Goal: Communication & Community: Share content

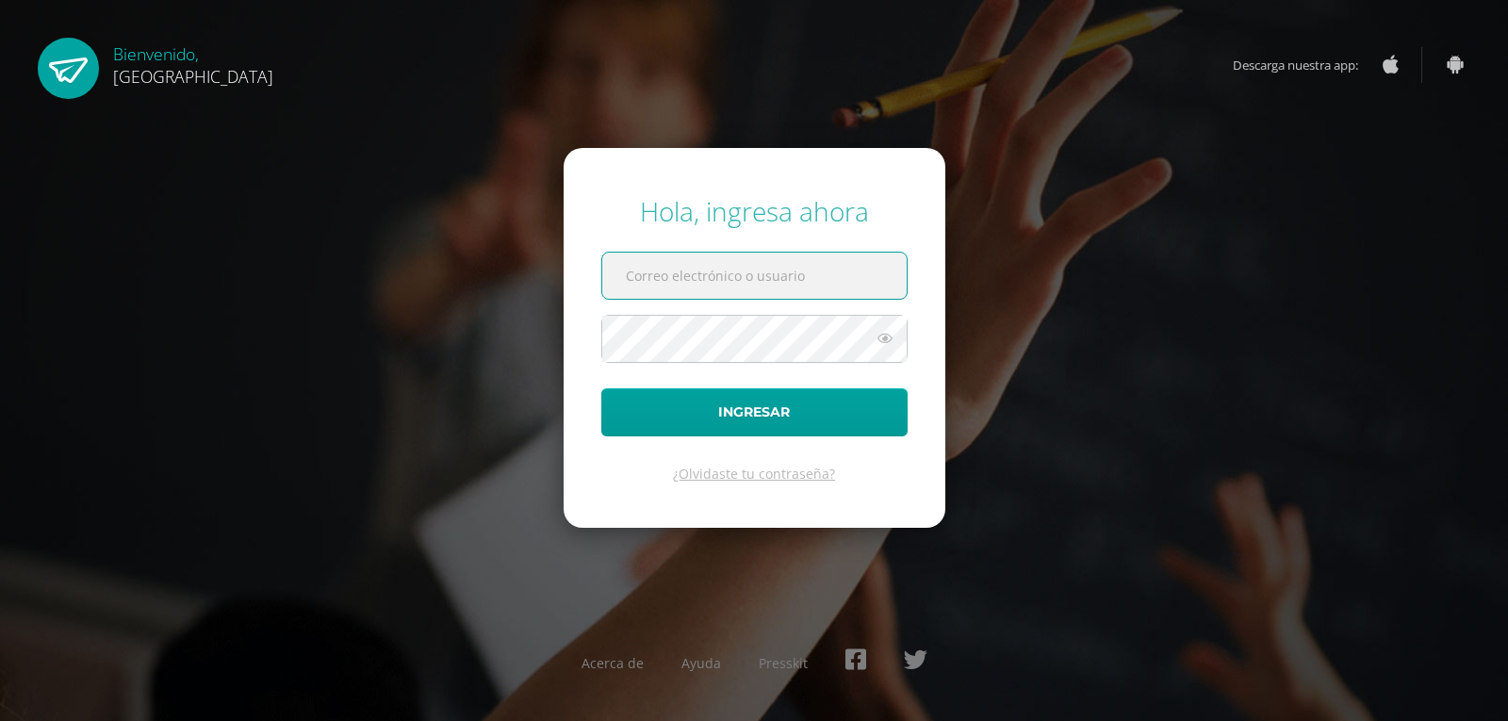
click at [661, 283] on input "text" at bounding box center [754, 276] width 304 height 46
type input "[EMAIL_ADDRESS][DOMAIN_NAME]"
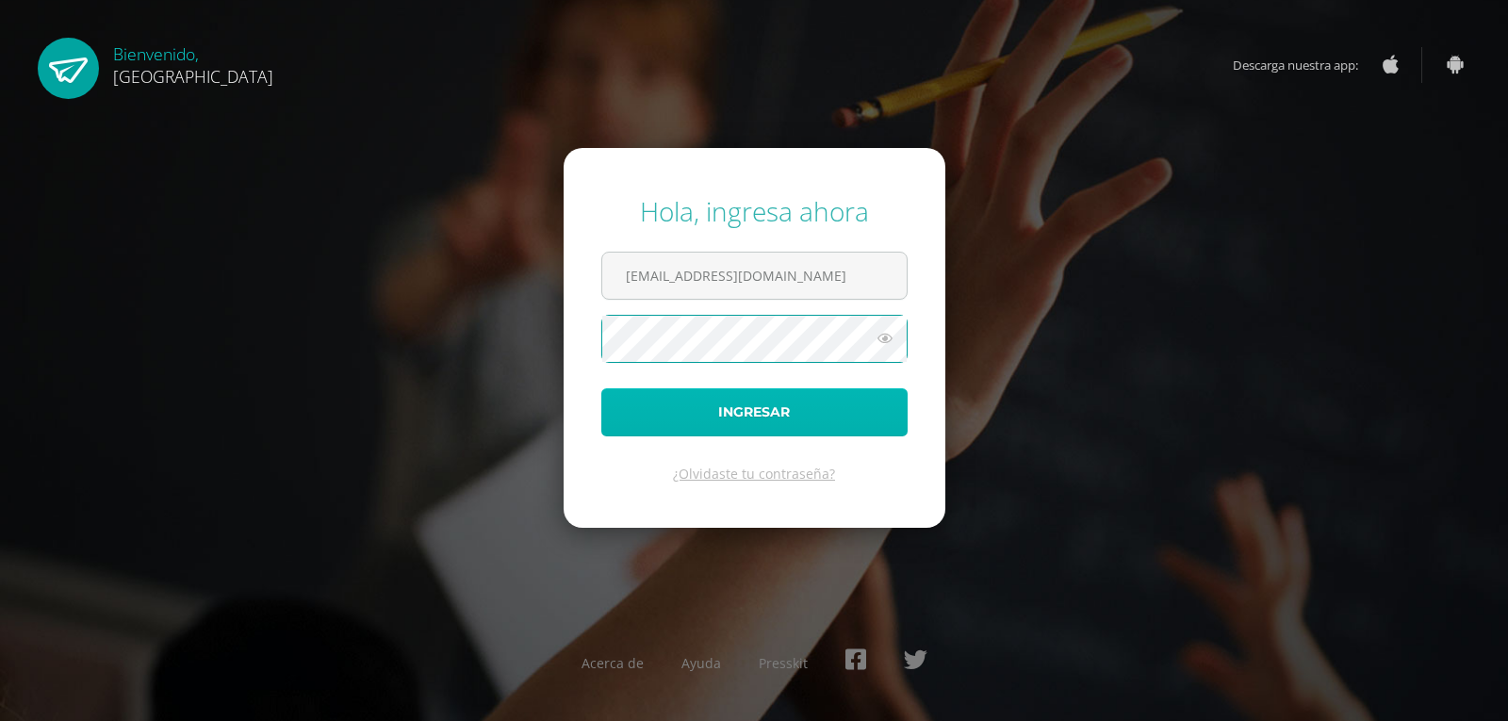
click at [711, 417] on button "Ingresar" at bounding box center [754, 412] width 306 height 48
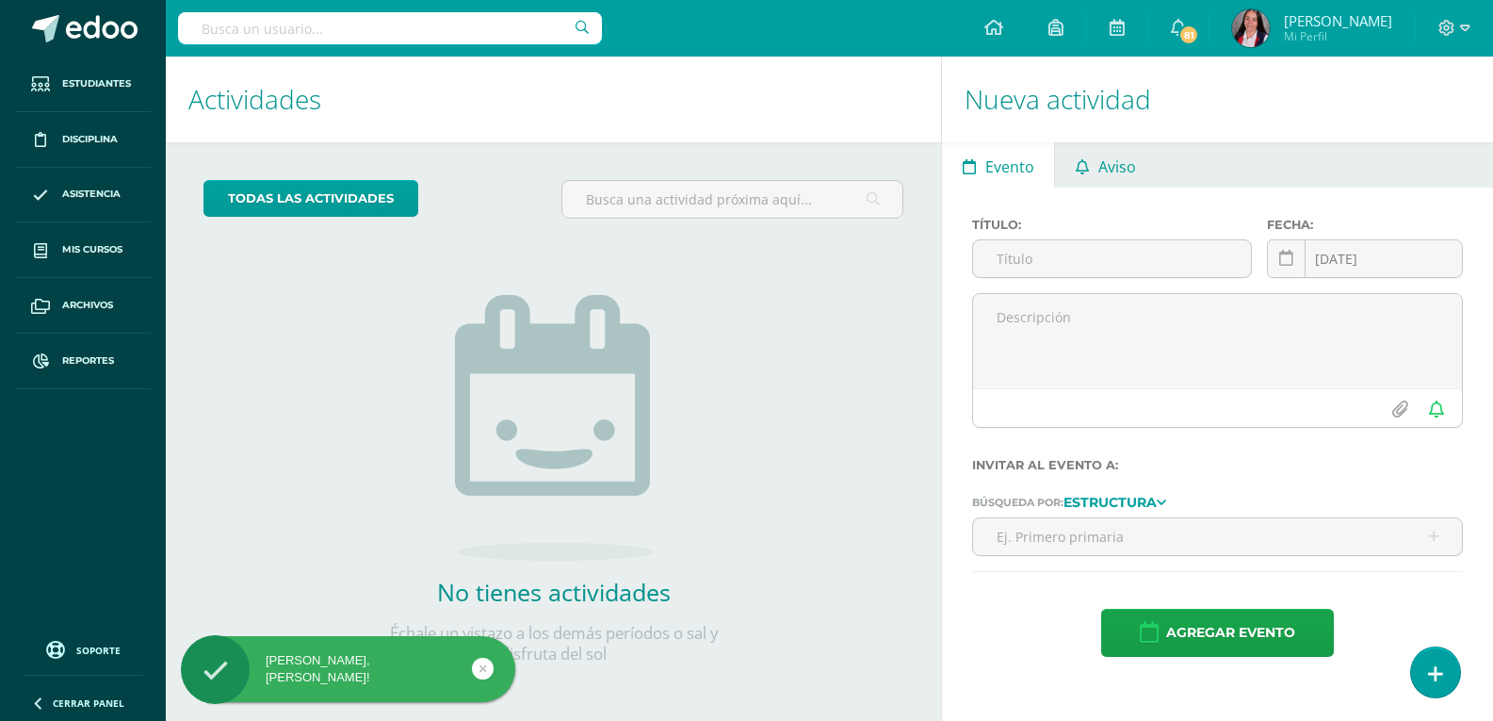
click at [1143, 170] on link "Aviso" at bounding box center [1105, 164] width 101 height 45
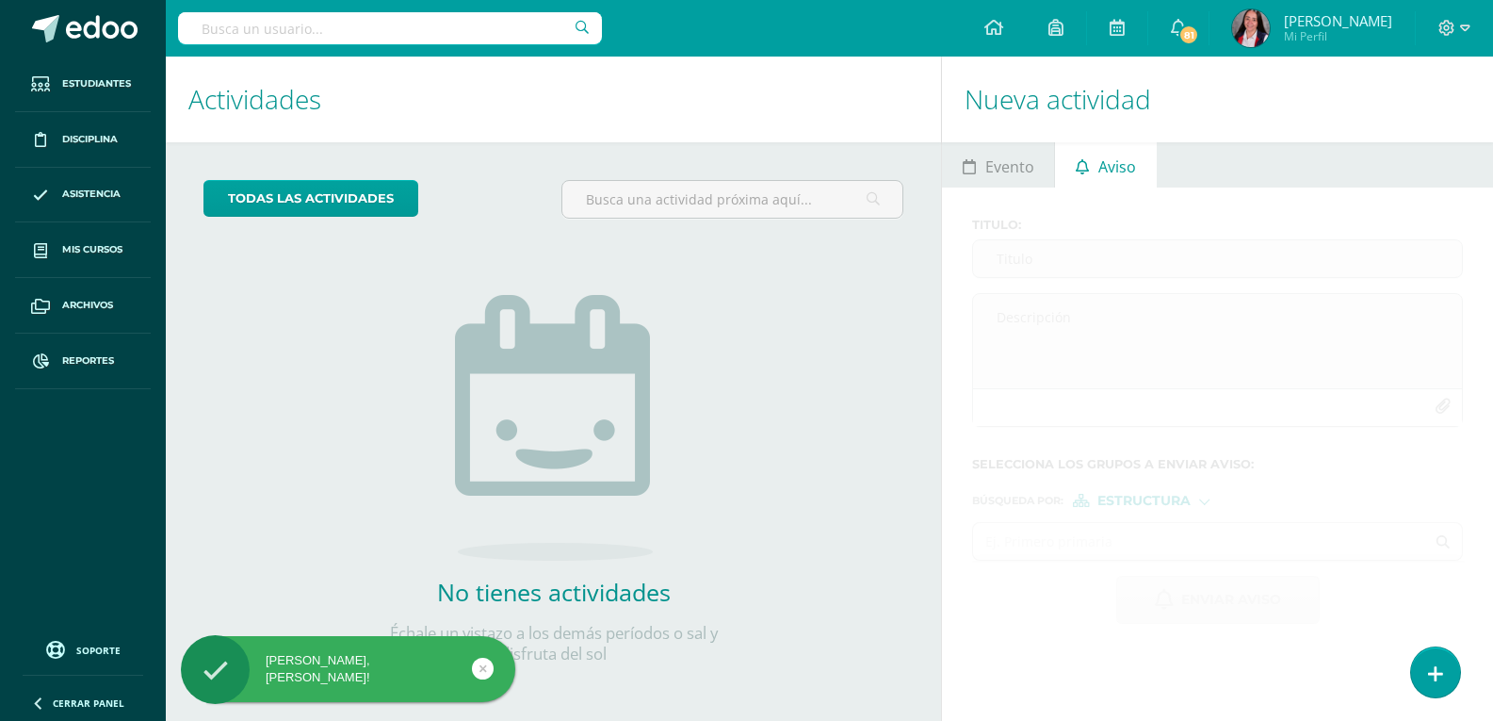
scroll to position [4, 0]
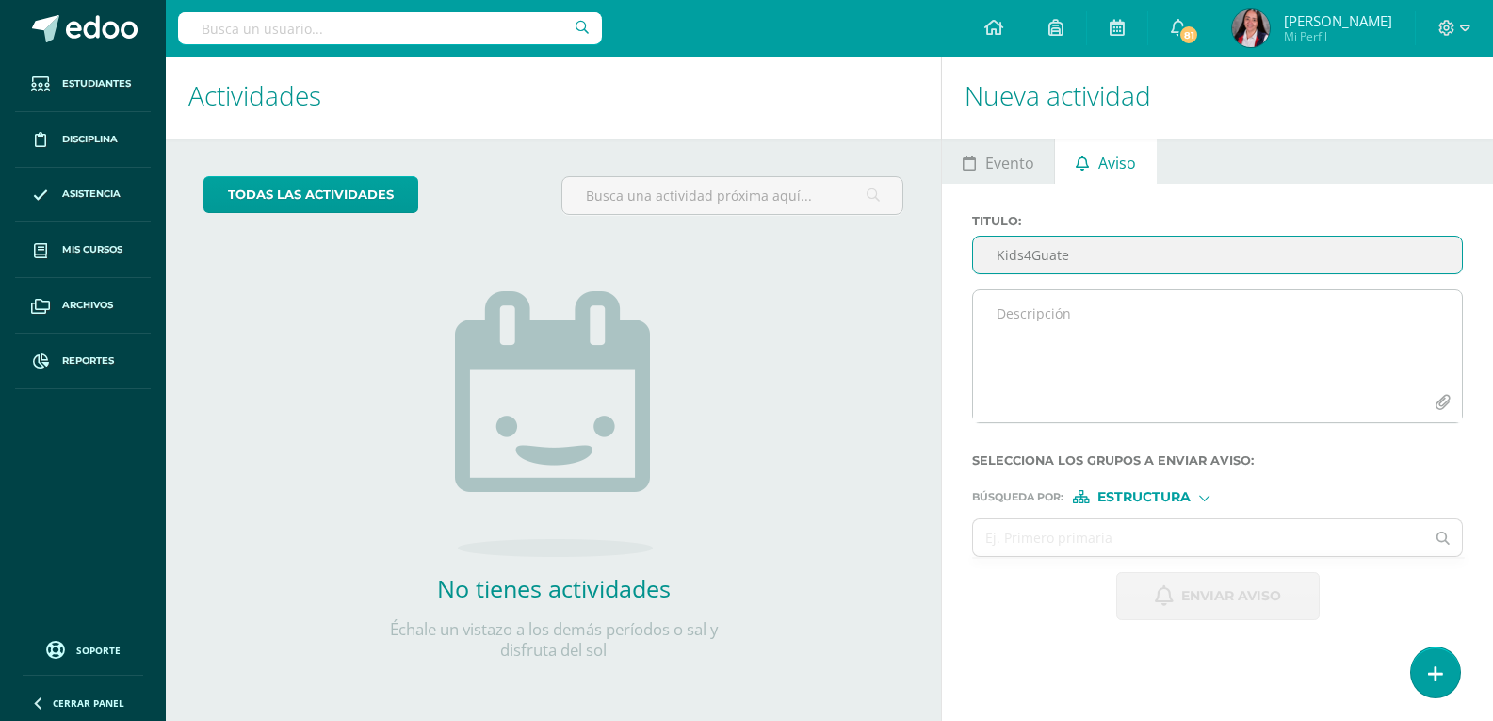
type input "Kids4Guate"
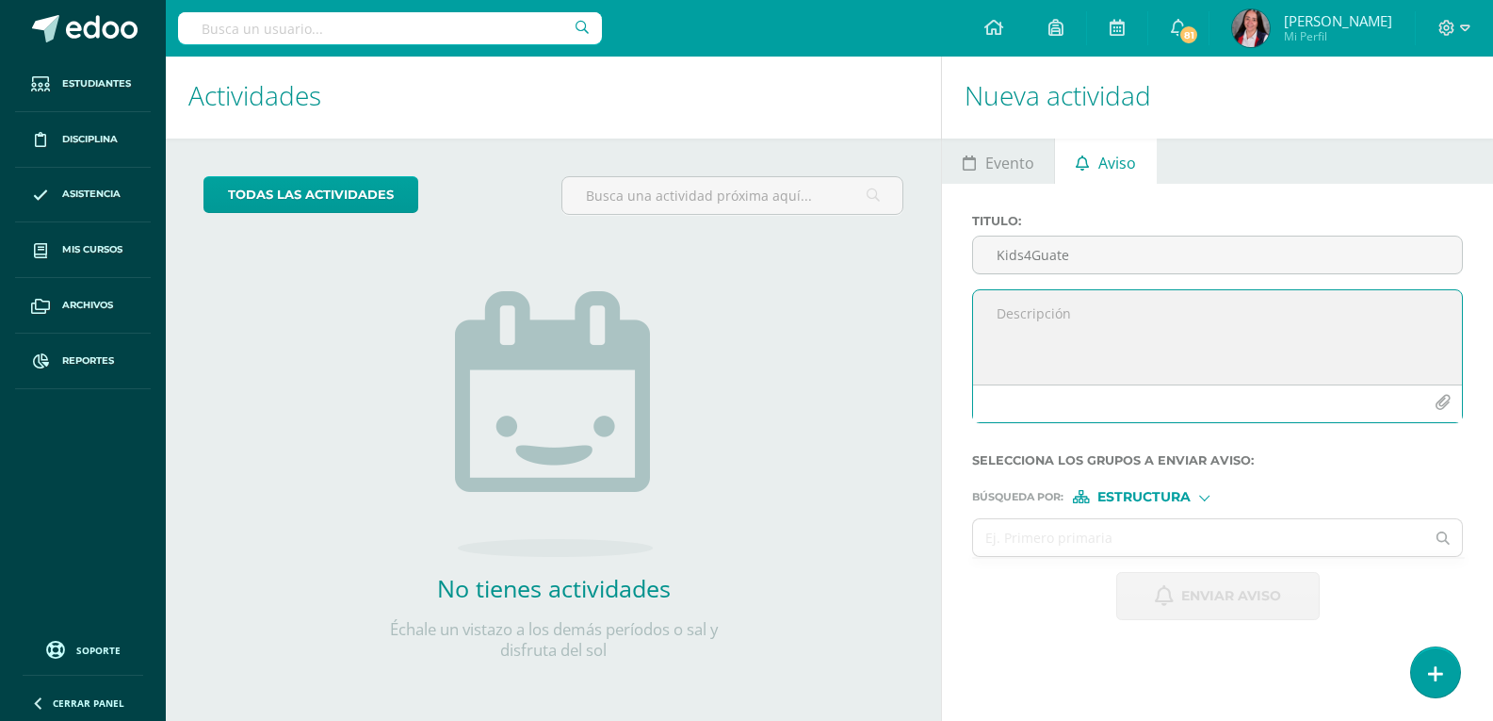
click at [1004, 317] on textarea at bounding box center [1217, 337] width 489 height 94
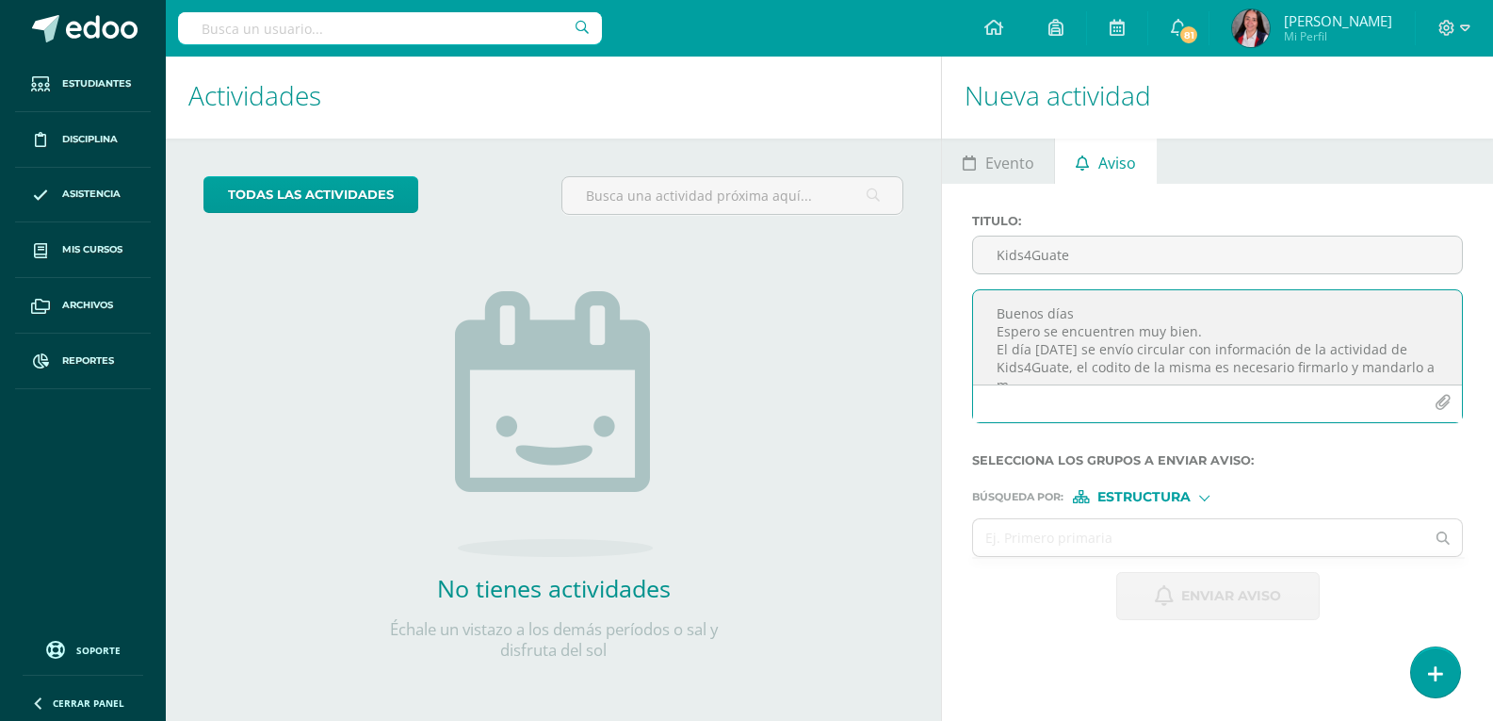
scroll to position [9, 0]
click at [1285, 354] on textarea "Buenos días Espero se encuentren muy bien. El día [DATE] se envío circular con …" at bounding box center [1217, 337] width 489 height 94
click at [1222, 357] on textarea "Buenos días Espero se encuentren muy bien. El día [DATE] se envío circular con …" at bounding box center [1217, 337] width 489 height 94
click at [1323, 372] on textarea "Buenos días Espero se encuentren muy bien. El día [DATE] se envío circular con …" at bounding box center [1217, 337] width 489 height 94
click at [1392, 375] on textarea "Buenos días Espero se encuentren muy bien. El día [DATE] se envío circular con …" at bounding box center [1217, 337] width 489 height 94
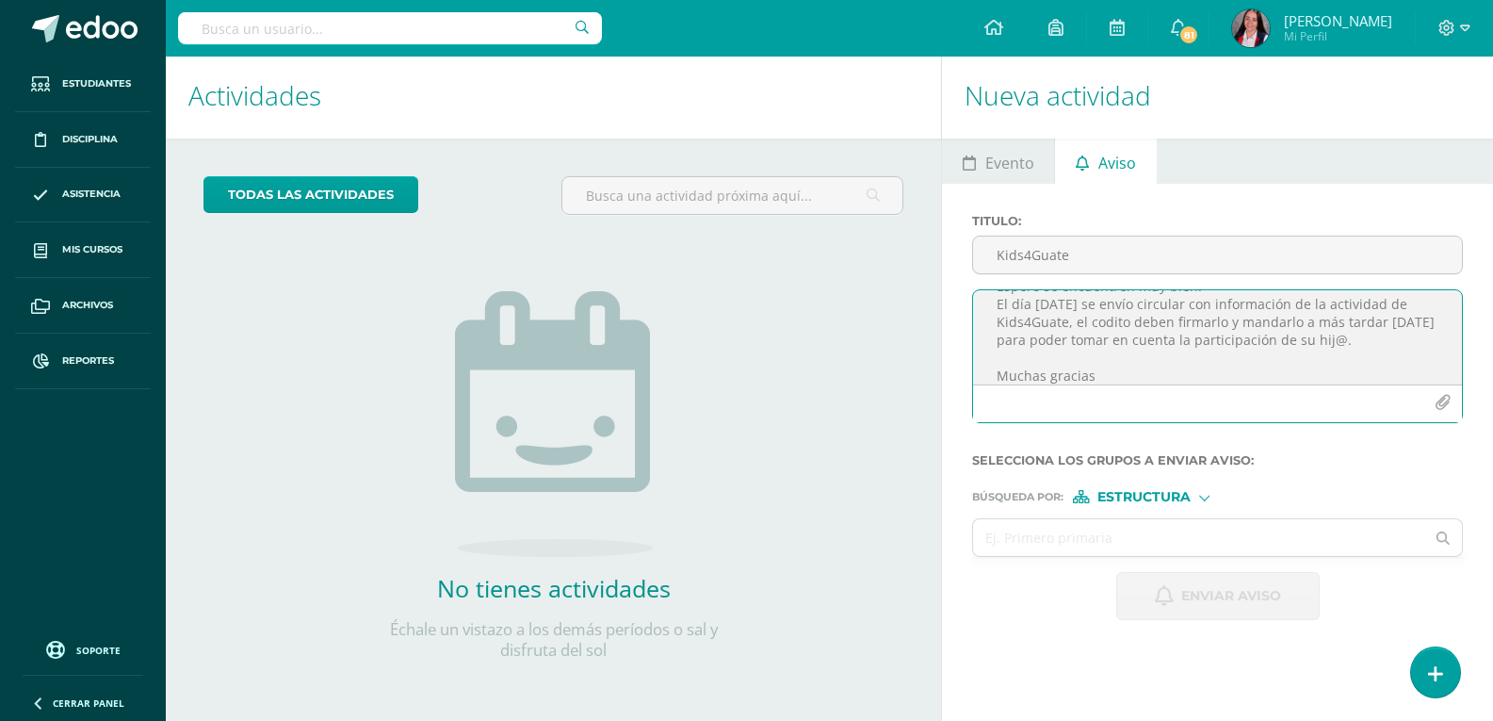
scroll to position [63, 0]
type textarea "Buenos días Espero se encuentren muy bien. El día [DATE] se envío circular con …"
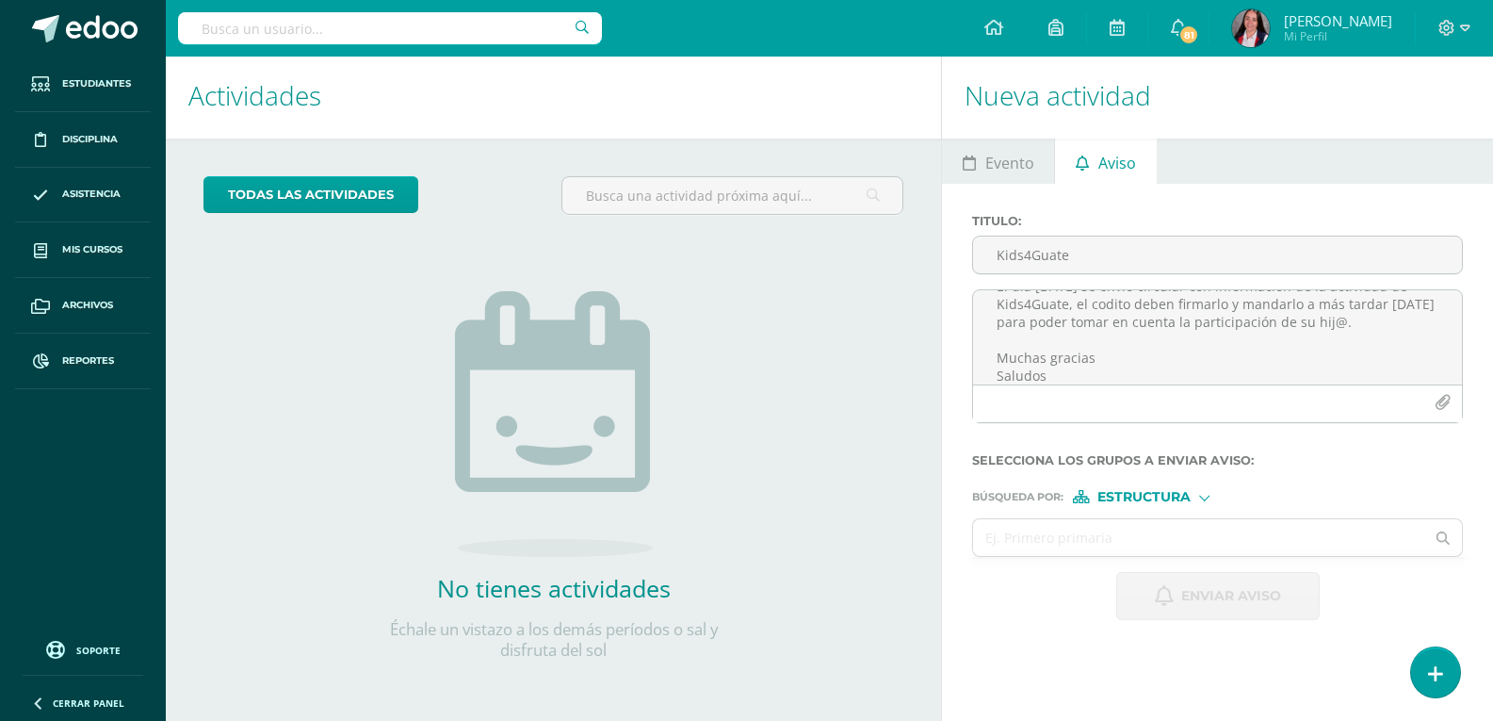
click at [1137, 497] on span "Estructura" at bounding box center [1144, 497] width 93 height 10
click at [1154, 542] on span "Persona" at bounding box center [1152, 546] width 68 height 10
click at [1035, 540] on input "text" at bounding box center [1198, 537] width 451 height 37
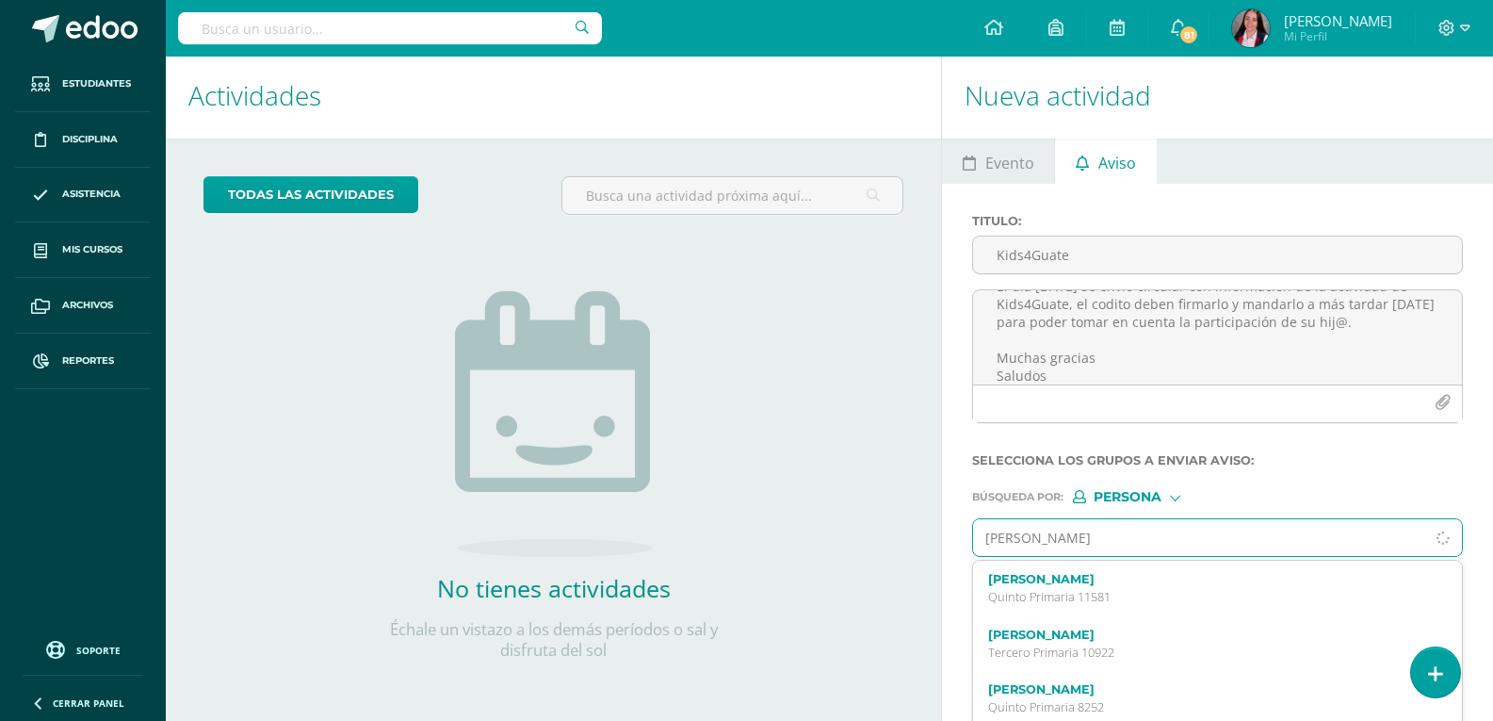
type input "[PERSON_NAME]"
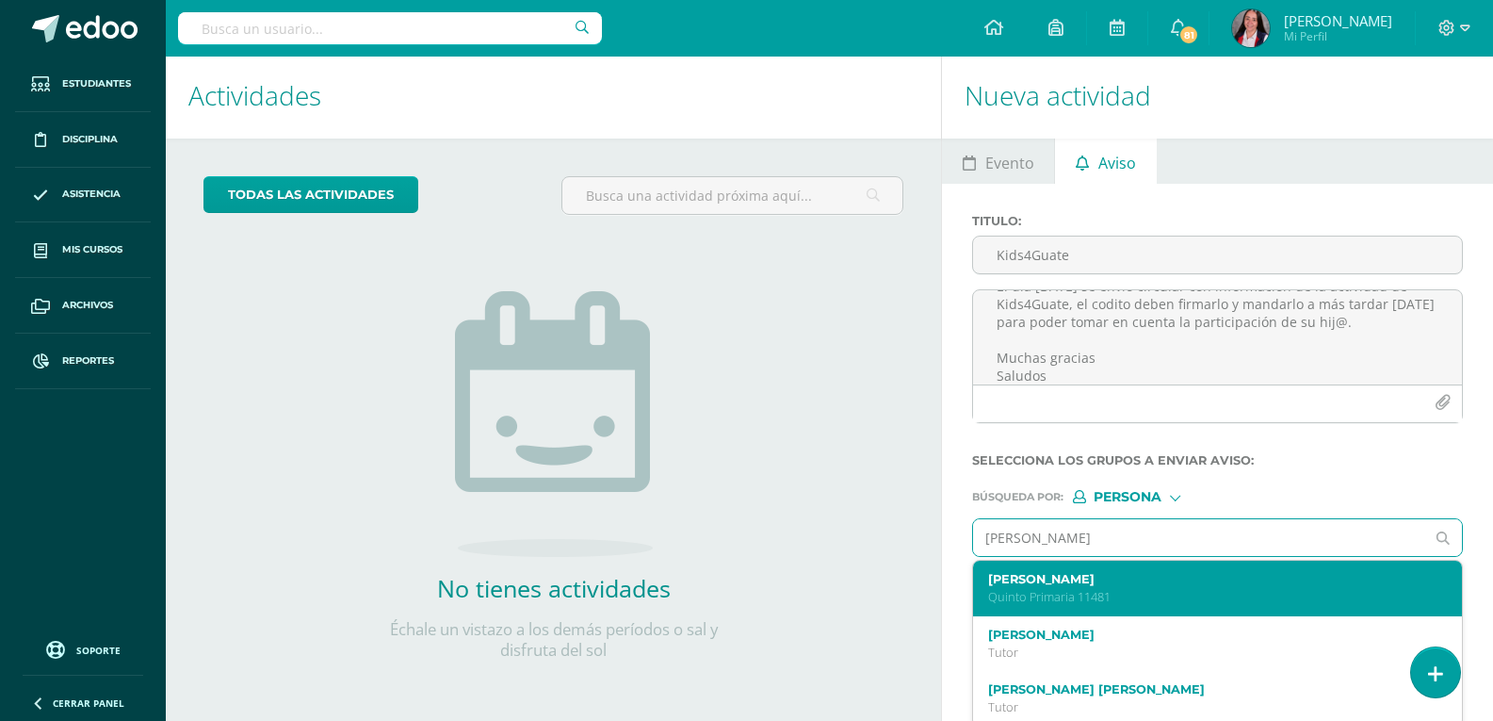
click at [1088, 585] on label "[PERSON_NAME]" at bounding box center [1207, 579] width 439 height 14
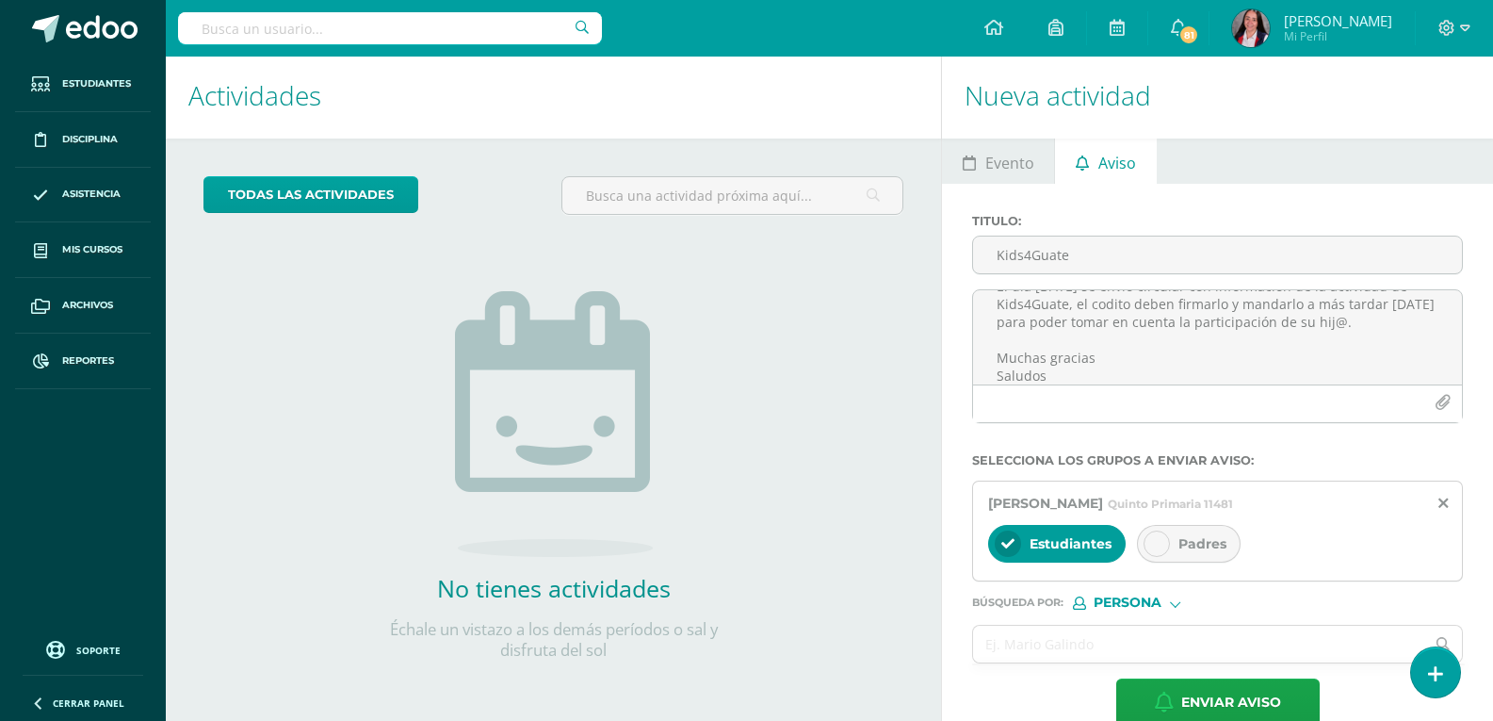
click at [1153, 543] on icon at bounding box center [1157, 543] width 13 height 13
click at [1009, 540] on icon at bounding box center [1008, 543] width 13 height 13
click at [1002, 635] on input "text" at bounding box center [1198, 644] width 451 height 37
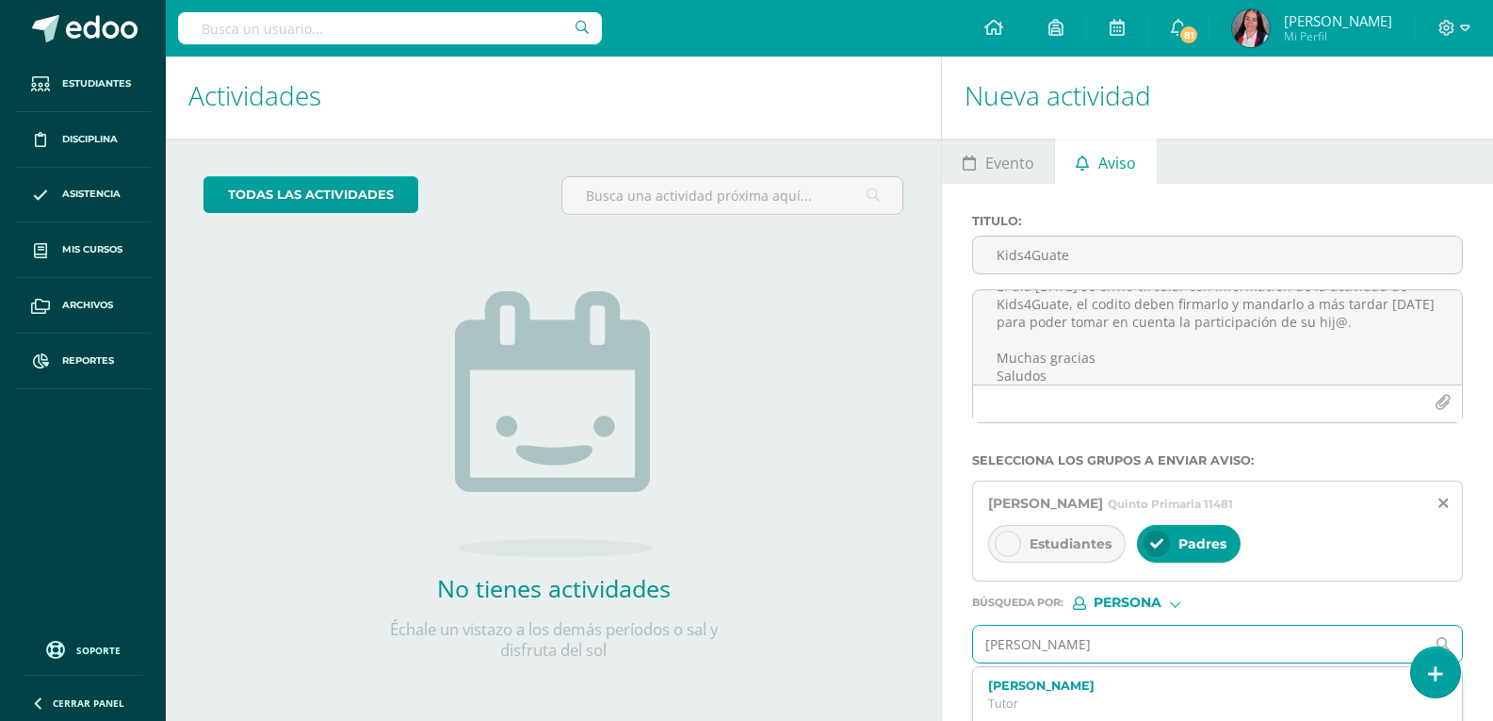
type input "[PERSON_NAME]"
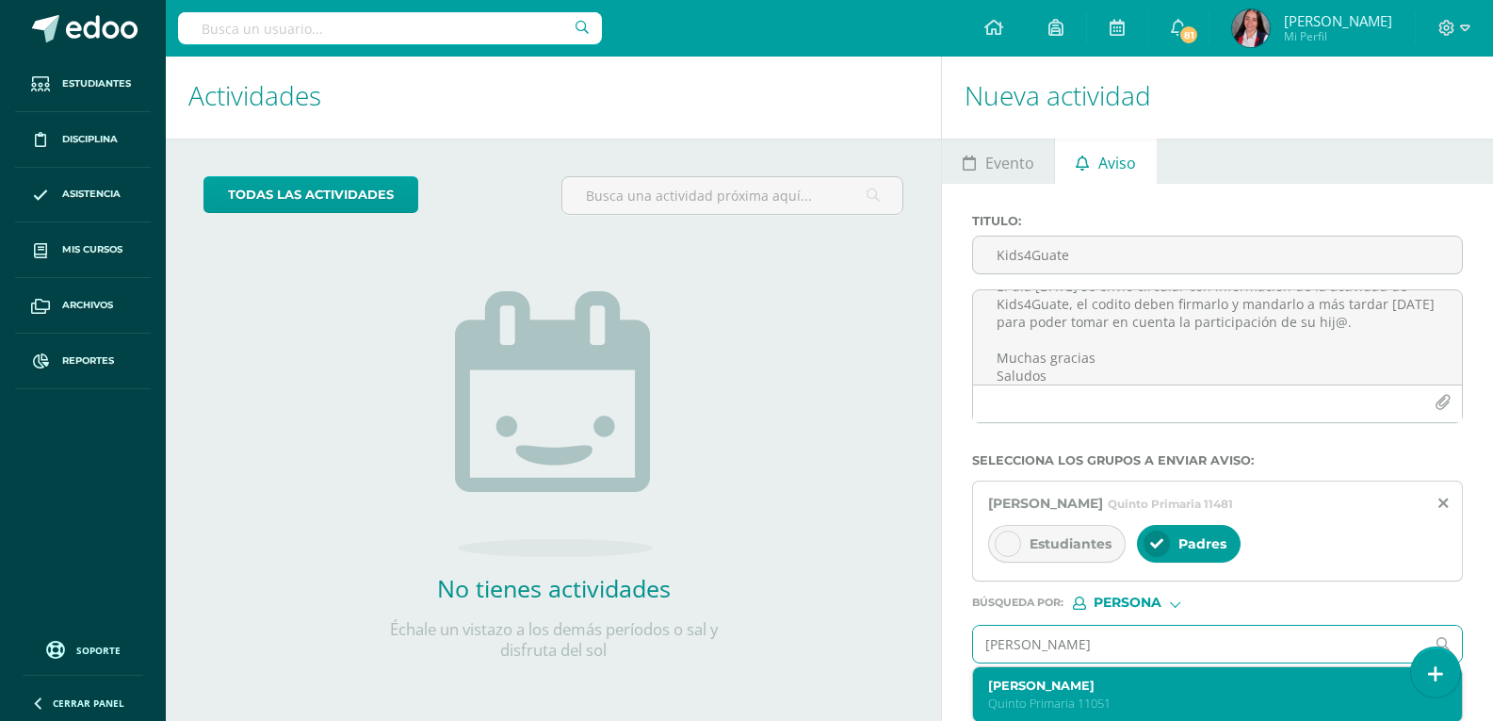
click at [1079, 687] on label "[PERSON_NAME]" at bounding box center [1207, 685] width 439 height 14
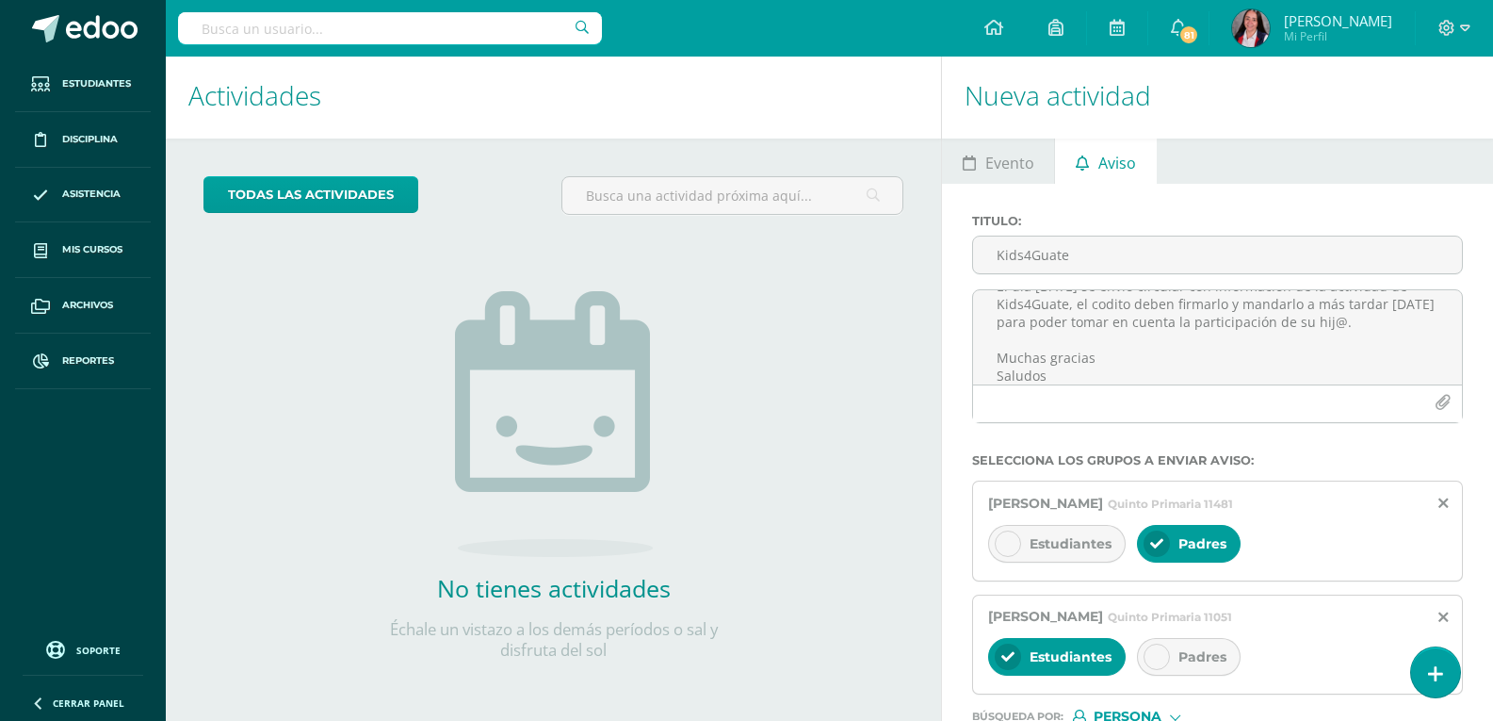
click at [1161, 659] on icon at bounding box center [1157, 656] width 13 height 13
click at [1015, 648] on div at bounding box center [1008, 657] width 26 height 26
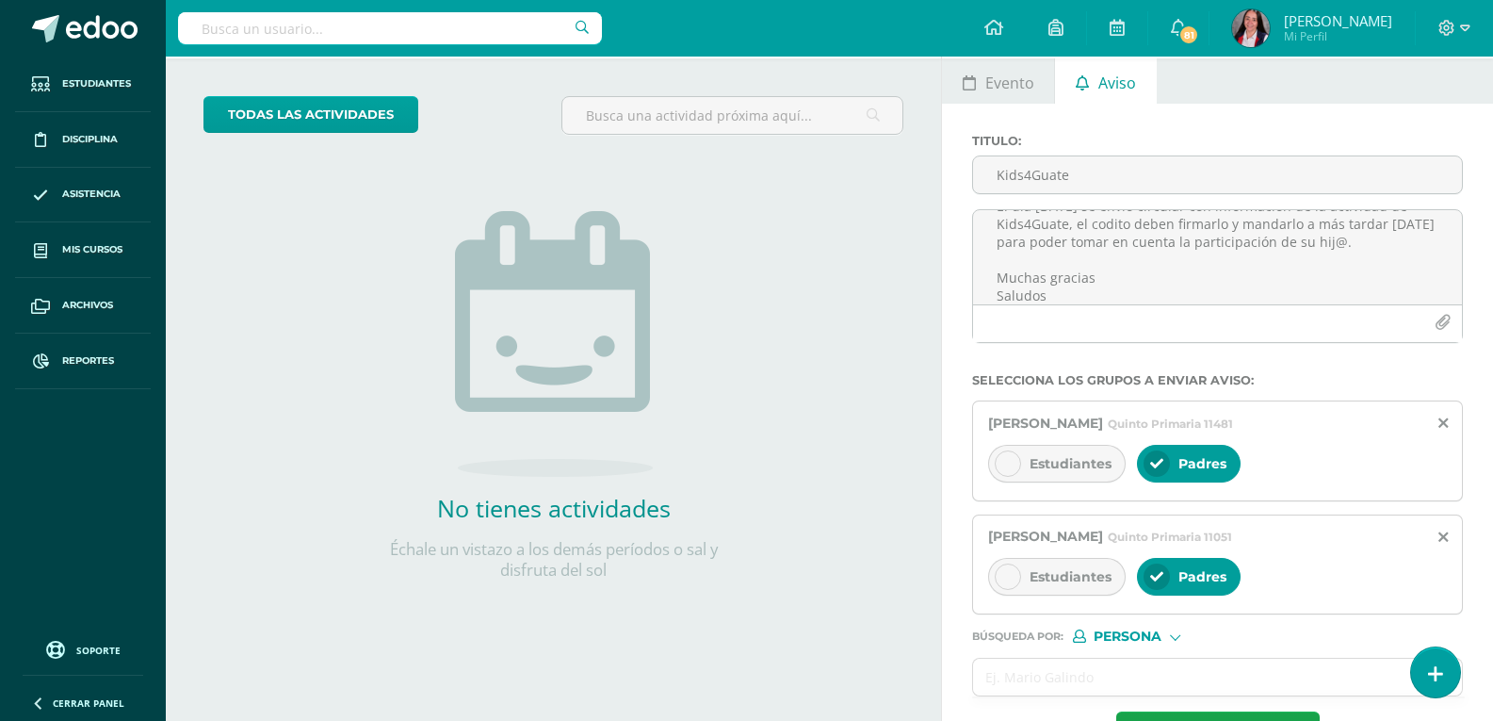
scroll to position [126, 0]
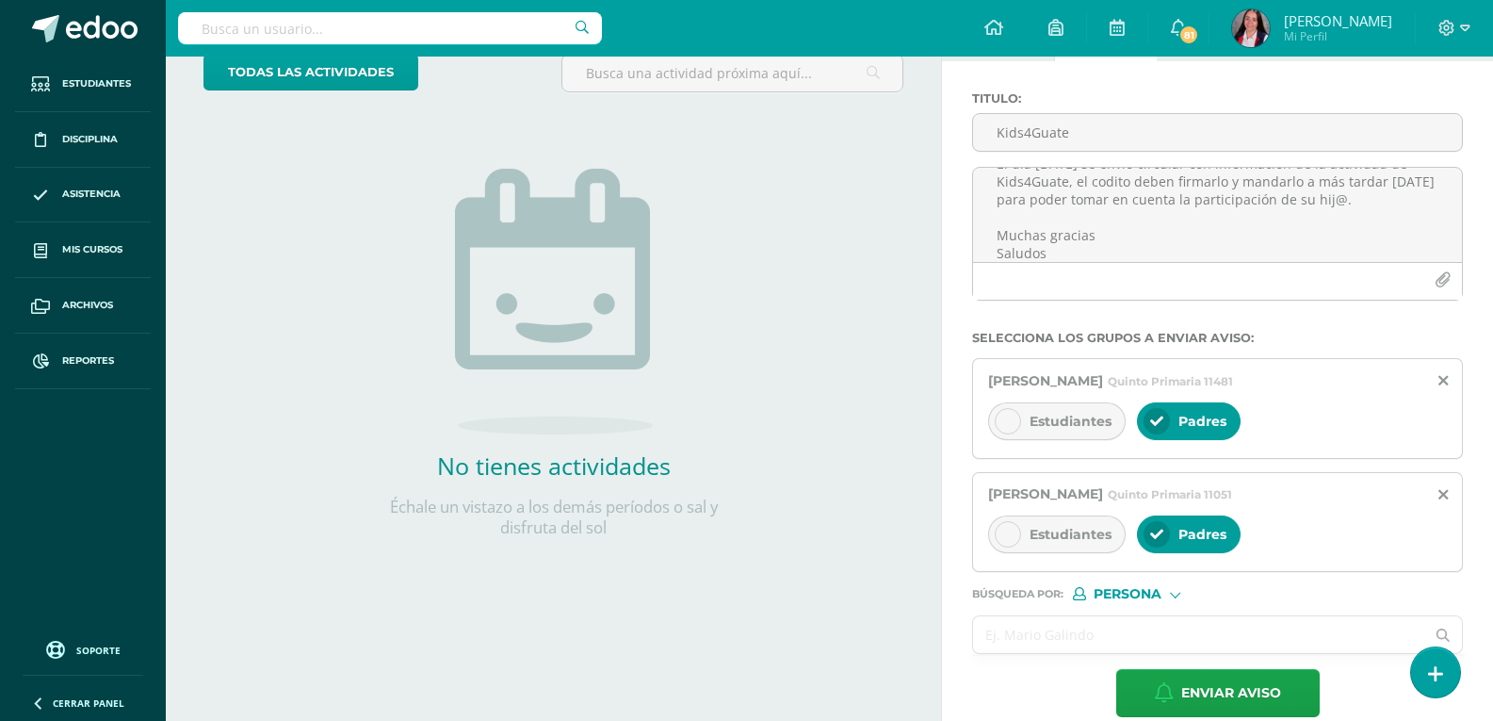
click at [1054, 633] on input "text" at bounding box center [1198, 634] width 451 height 37
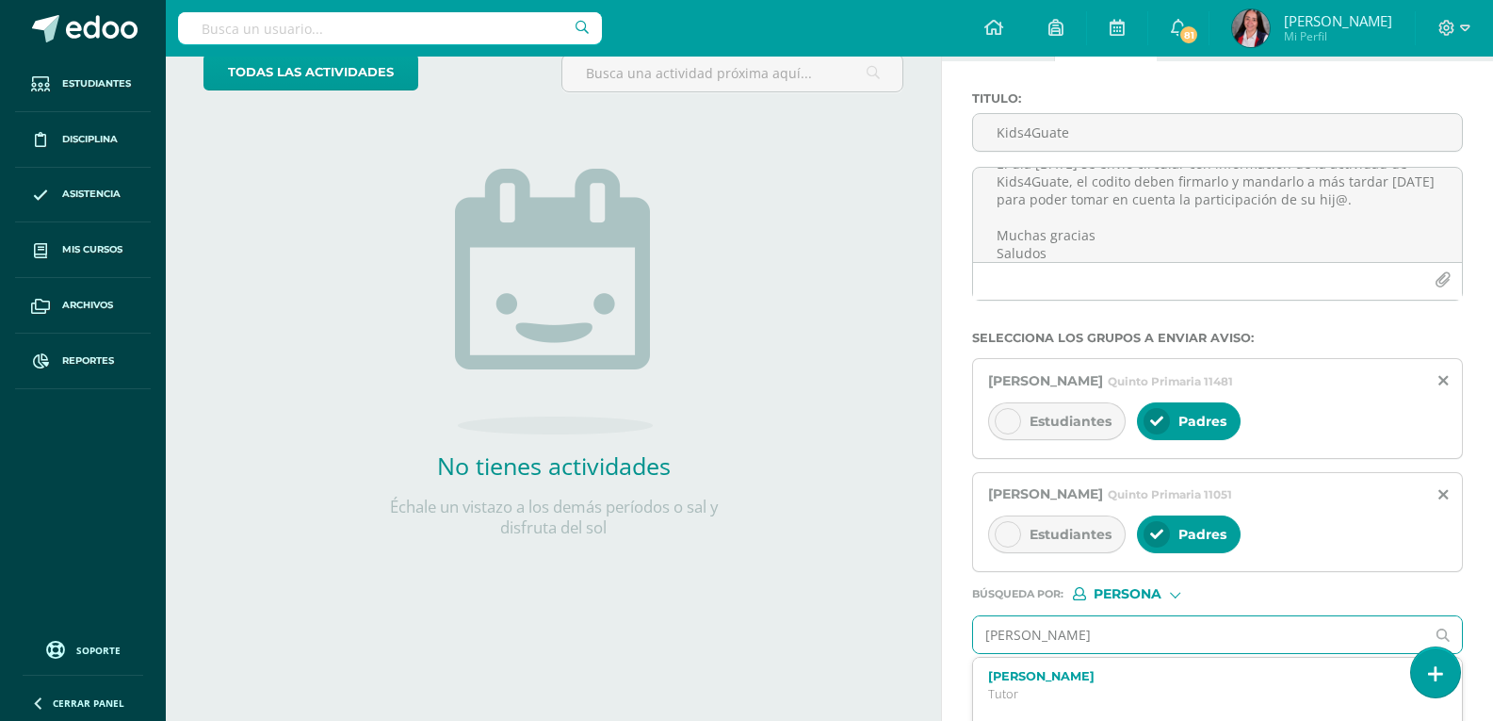
type input "[PERSON_NAME]"
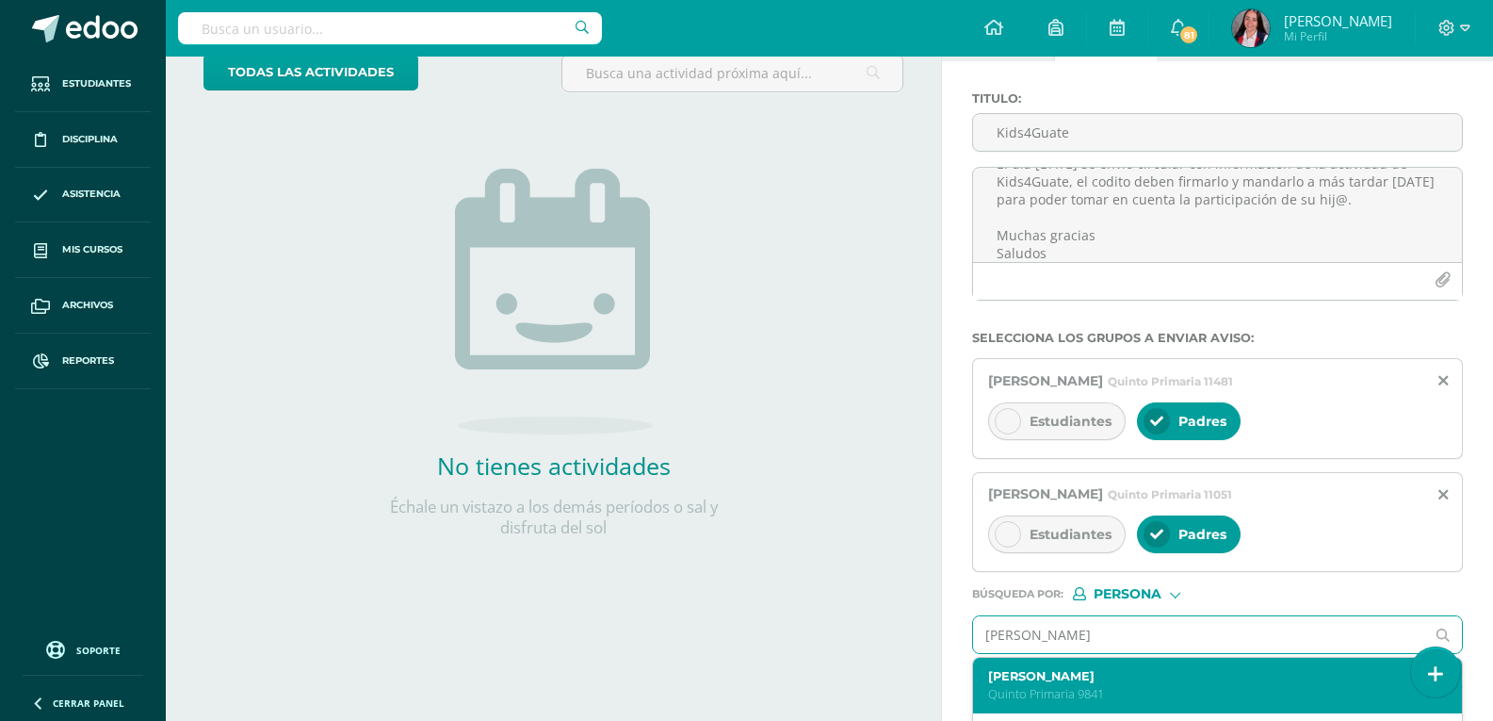
click at [1134, 674] on label "[PERSON_NAME]" at bounding box center [1207, 676] width 439 height 14
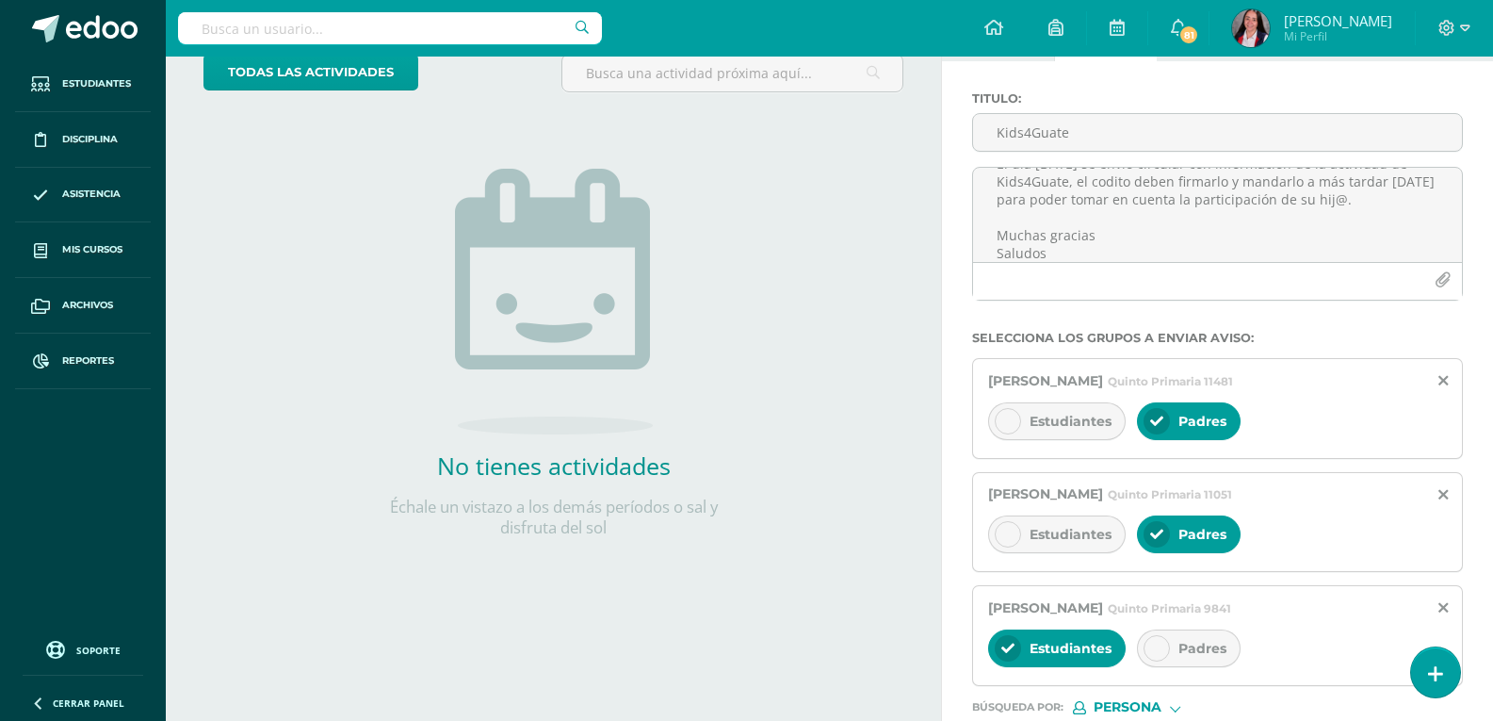
click at [1153, 650] on icon at bounding box center [1157, 648] width 13 height 13
click at [1004, 643] on icon at bounding box center [1008, 648] width 13 height 13
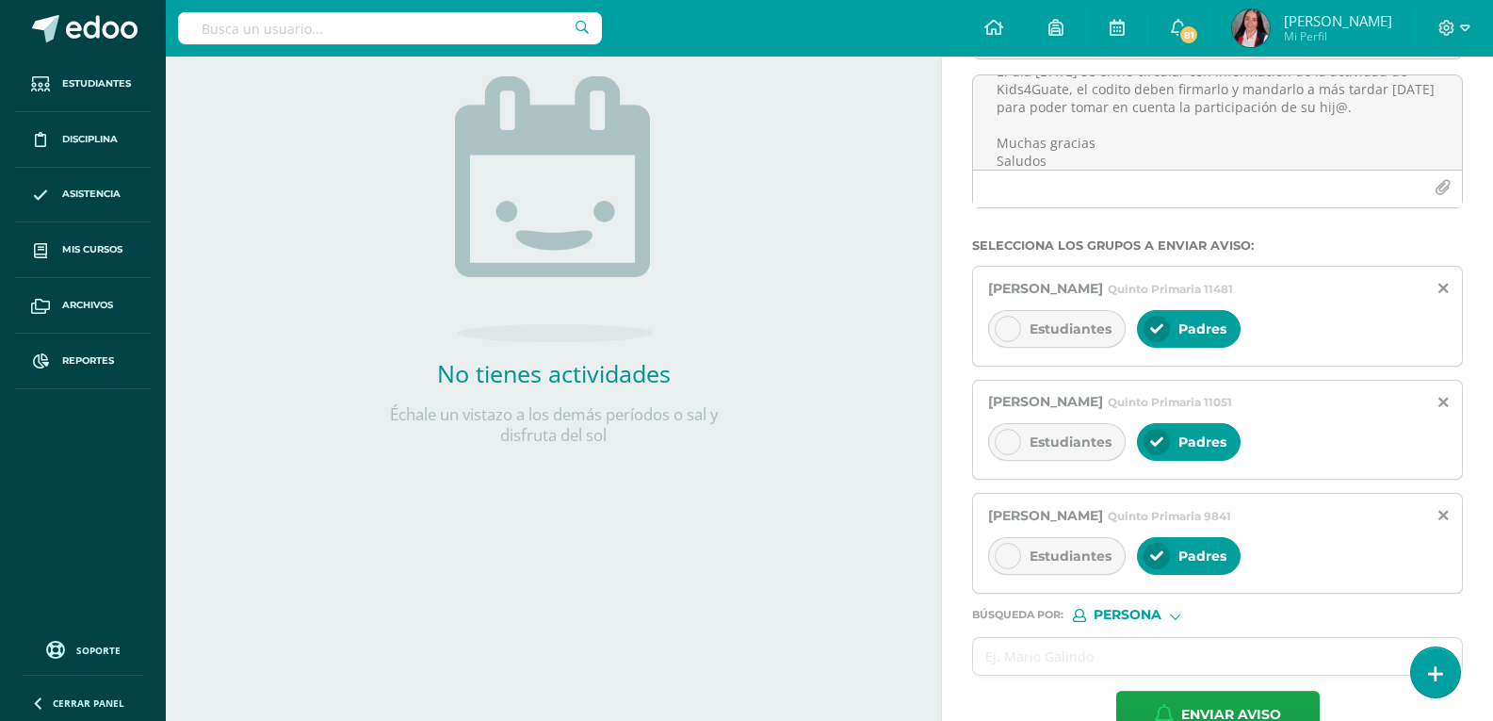
scroll to position [267, 0]
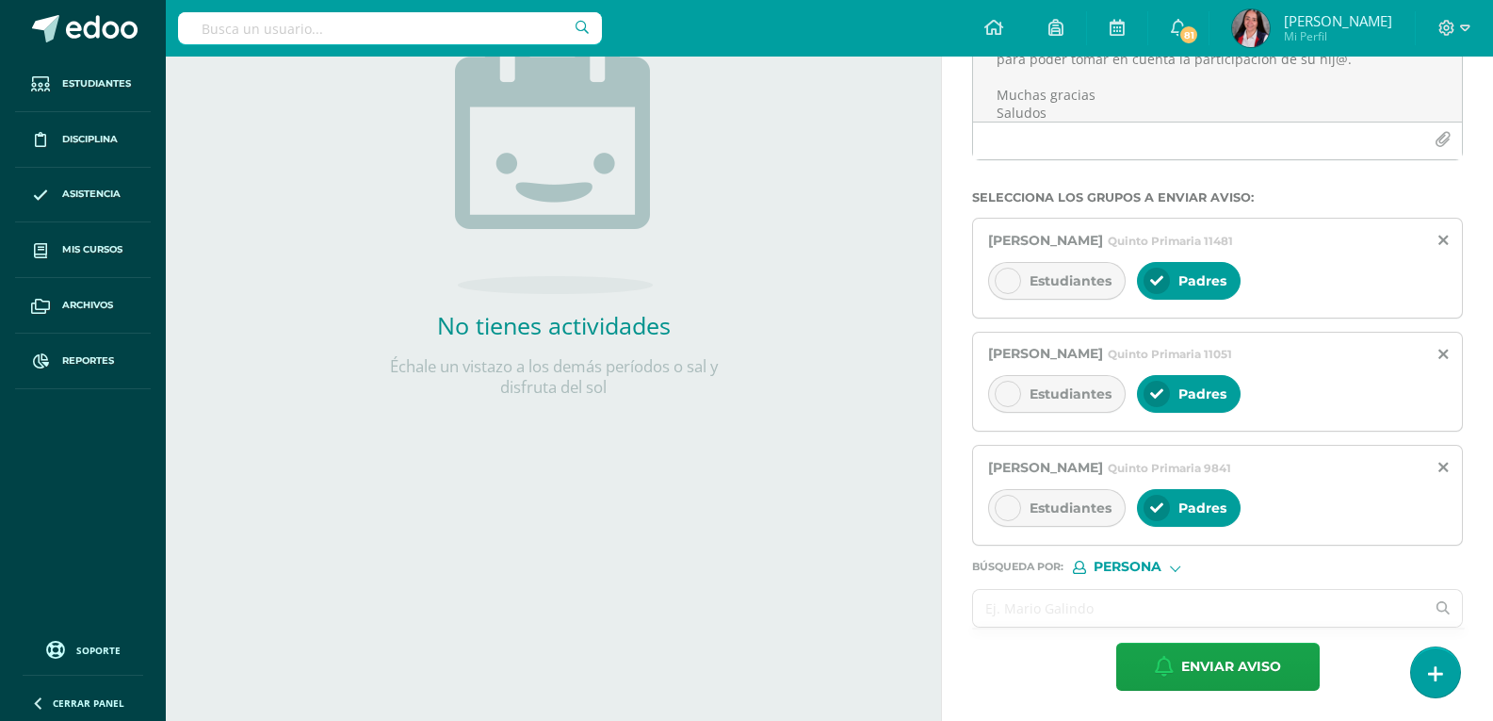
click at [1071, 604] on input "text" at bounding box center [1198, 608] width 451 height 37
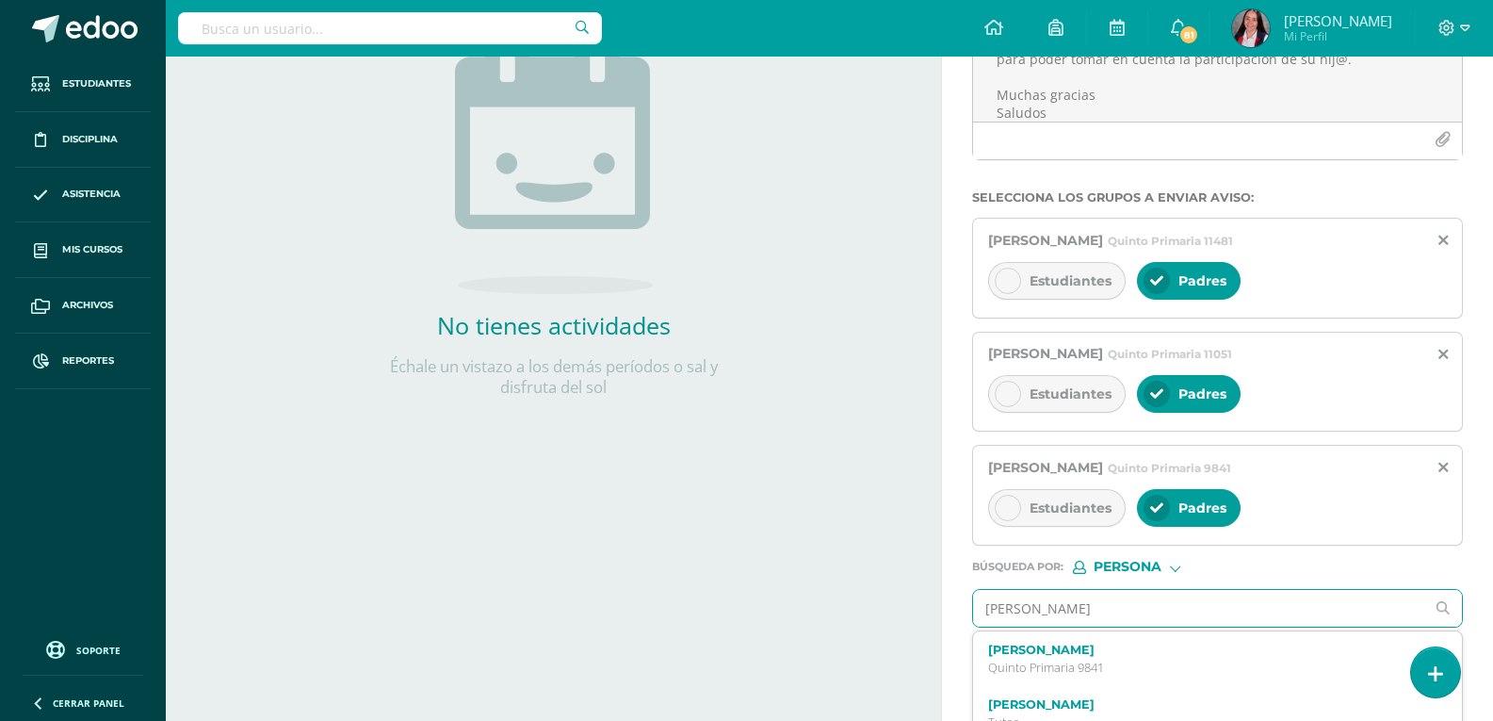
type input "[PERSON_NAME]"
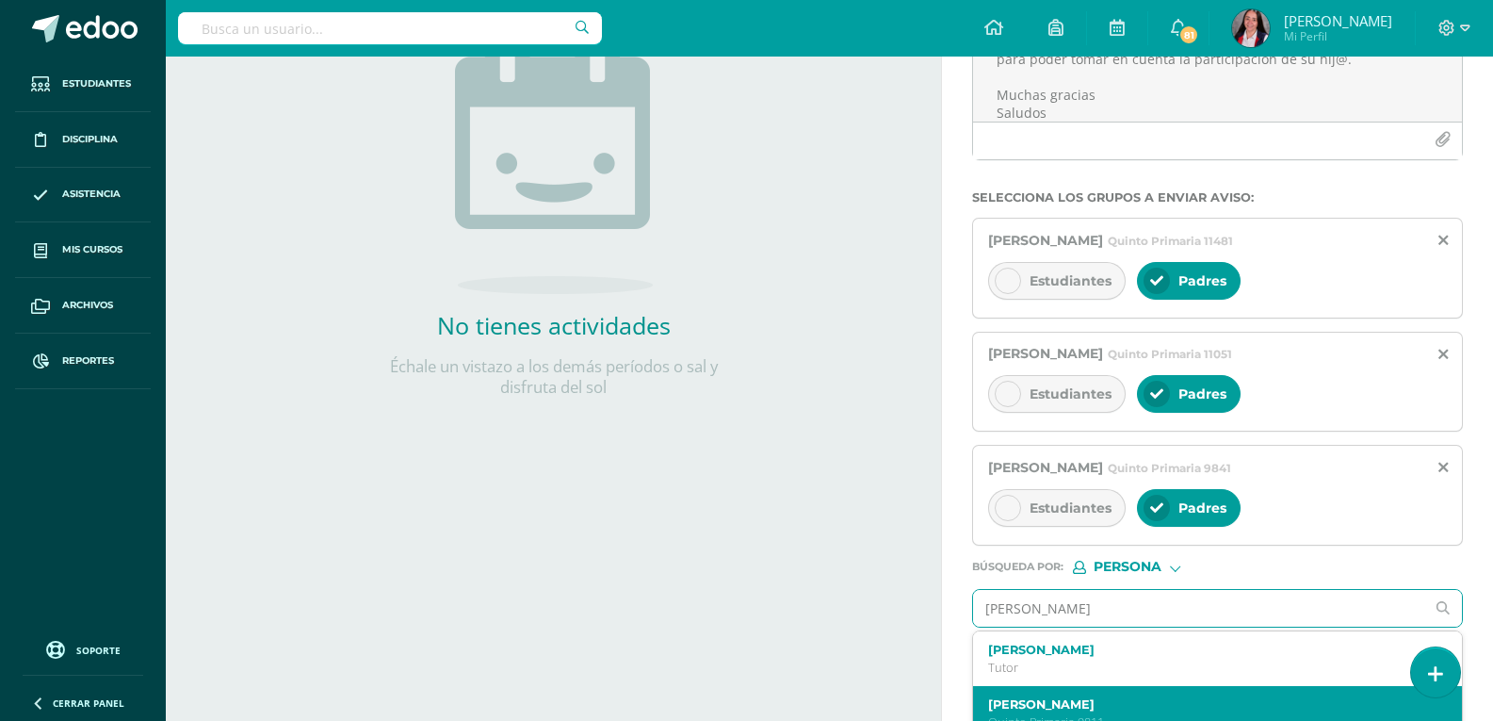
click at [1123, 698] on label "[PERSON_NAME]" at bounding box center [1207, 704] width 439 height 14
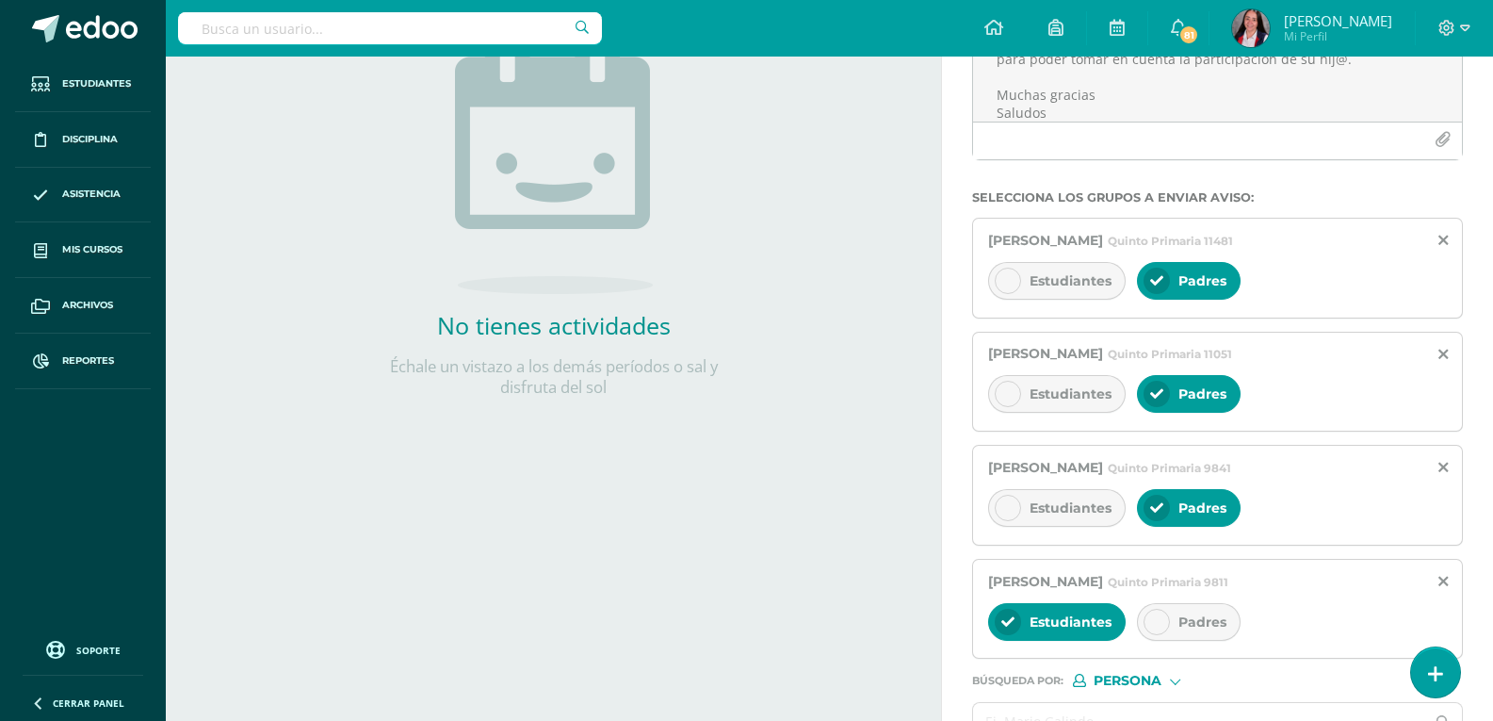
click at [1153, 628] on div at bounding box center [1157, 622] width 26 height 26
click at [999, 621] on div at bounding box center [1008, 622] width 26 height 26
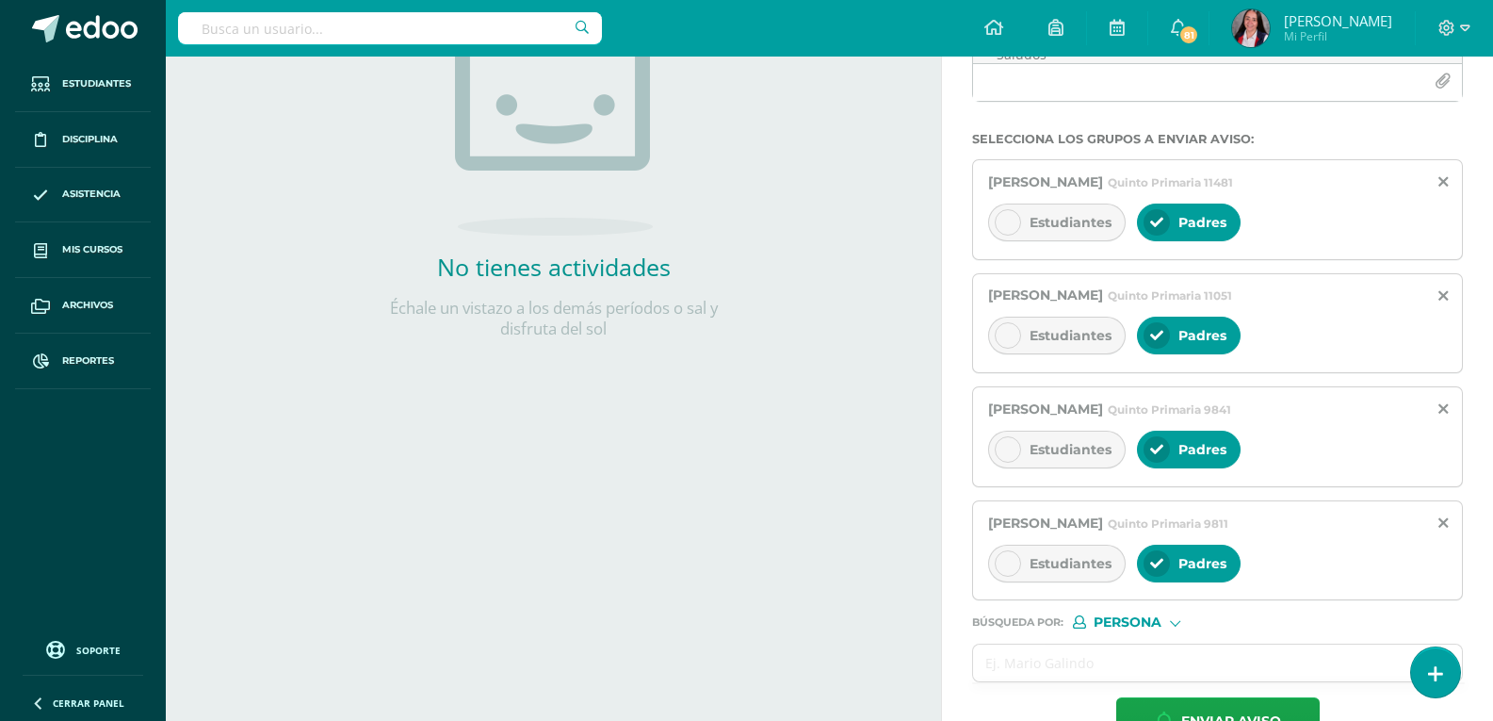
scroll to position [330, 0]
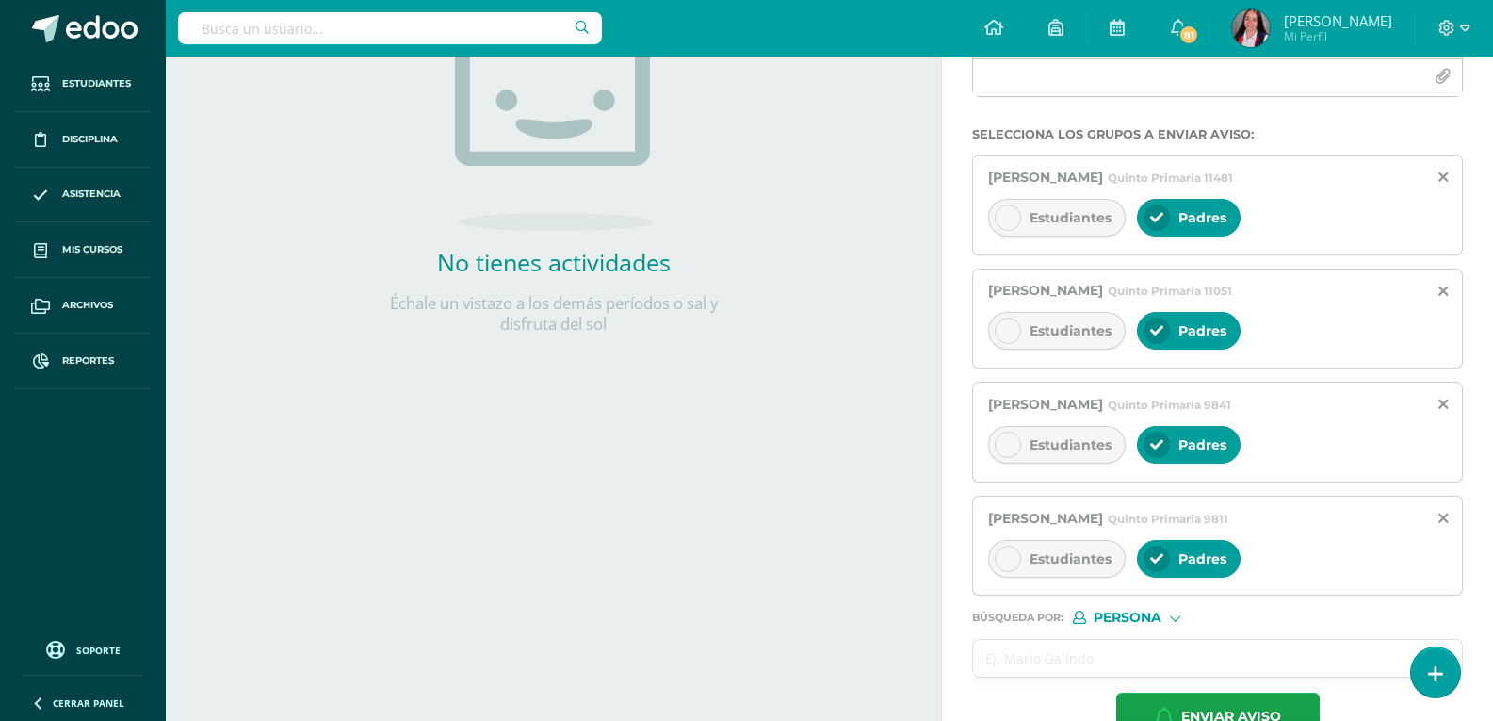
click at [1161, 663] on input "text" at bounding box center [1198, 658] width 451 height 37
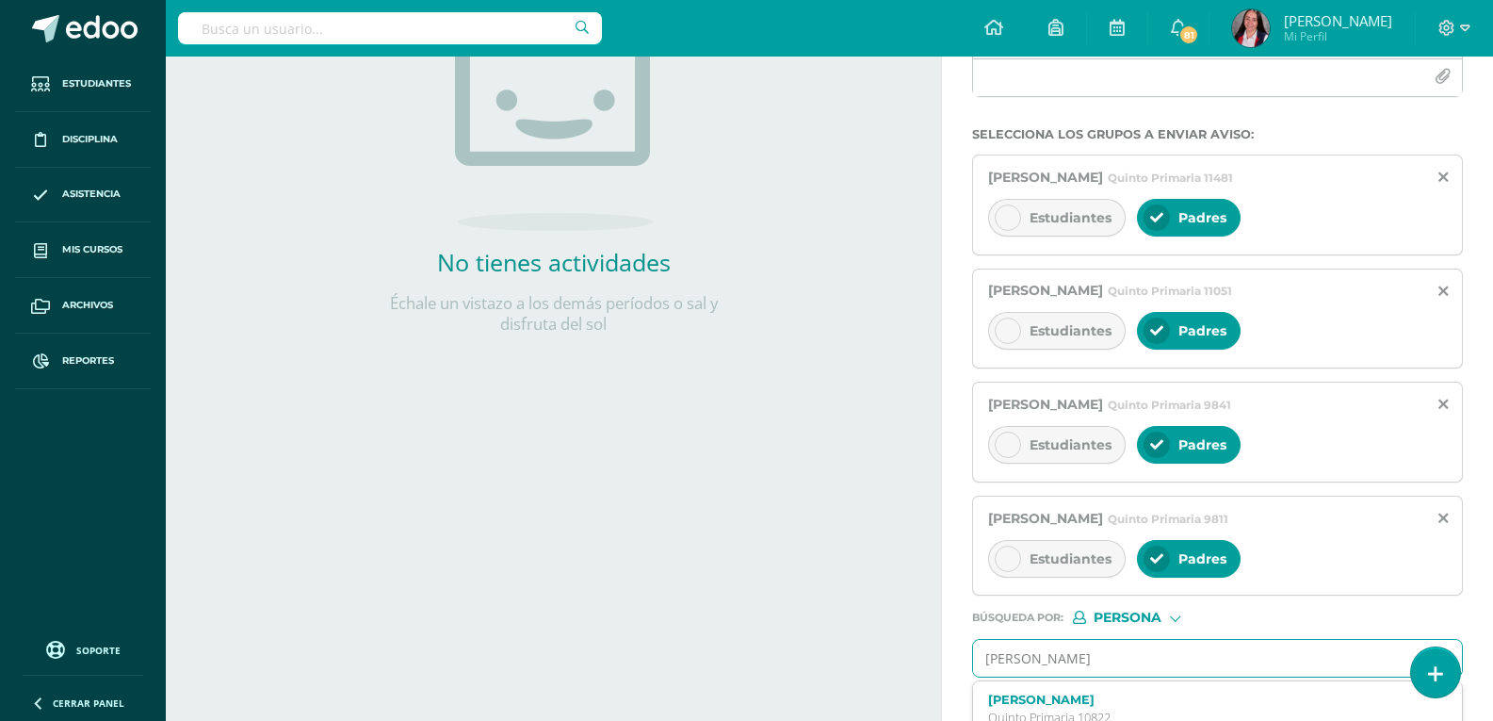
type input "[PERSON_NAME]"
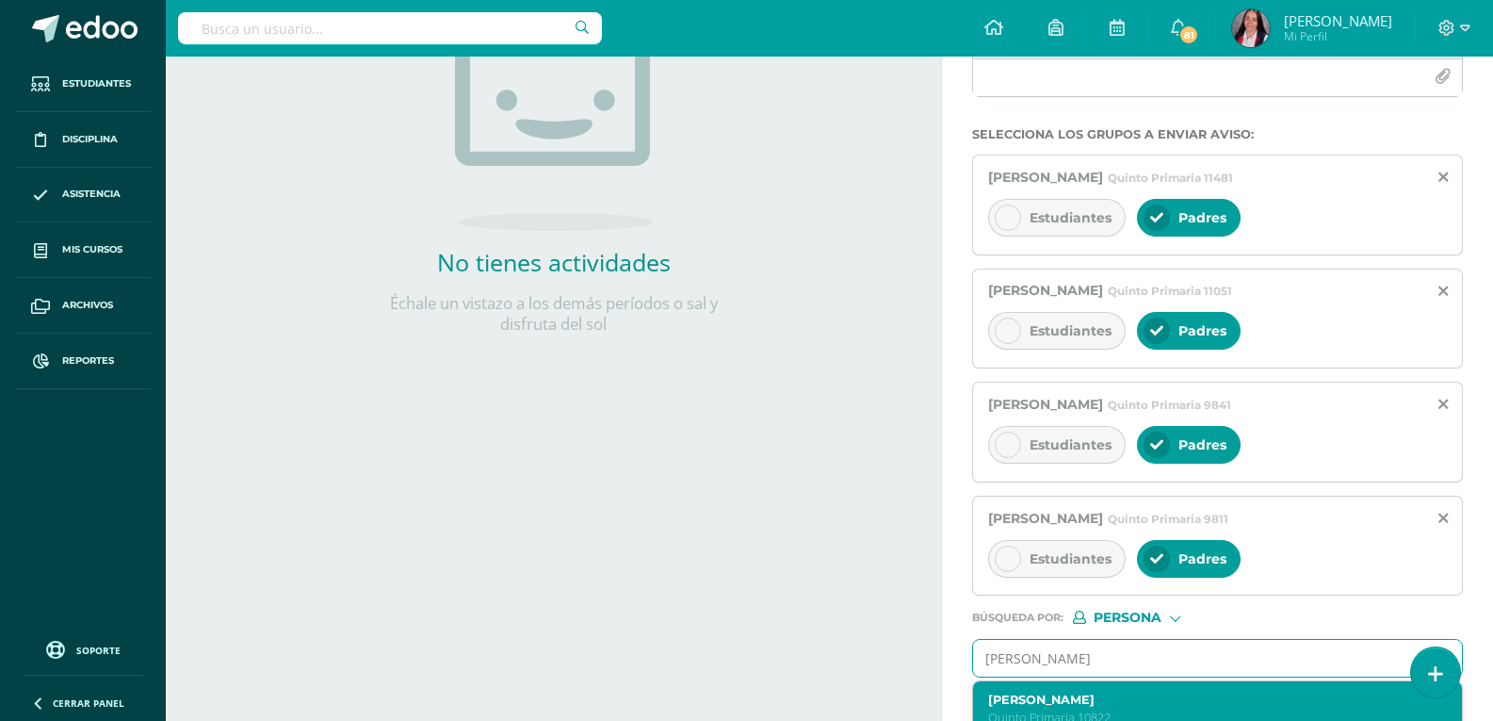
click at [1104, 698] on label "[PERSON_NAME]" at bounding box center [1207, 700] width 439 height 14
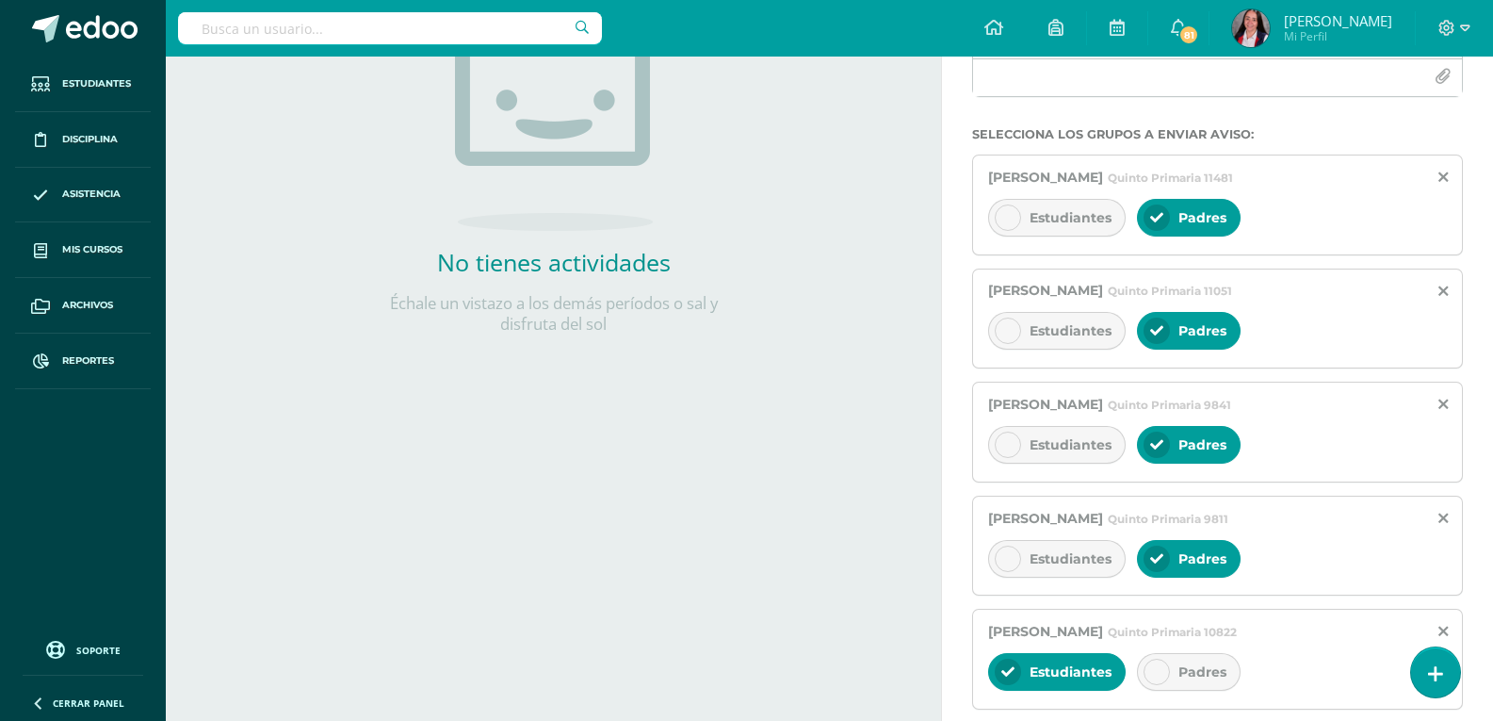
click at [1164, 675] on icon at bounding box center [1157, 671] width 13 height 13
click at [1004, 661] on div at bounding box center [1008, 672] width 26 height 26
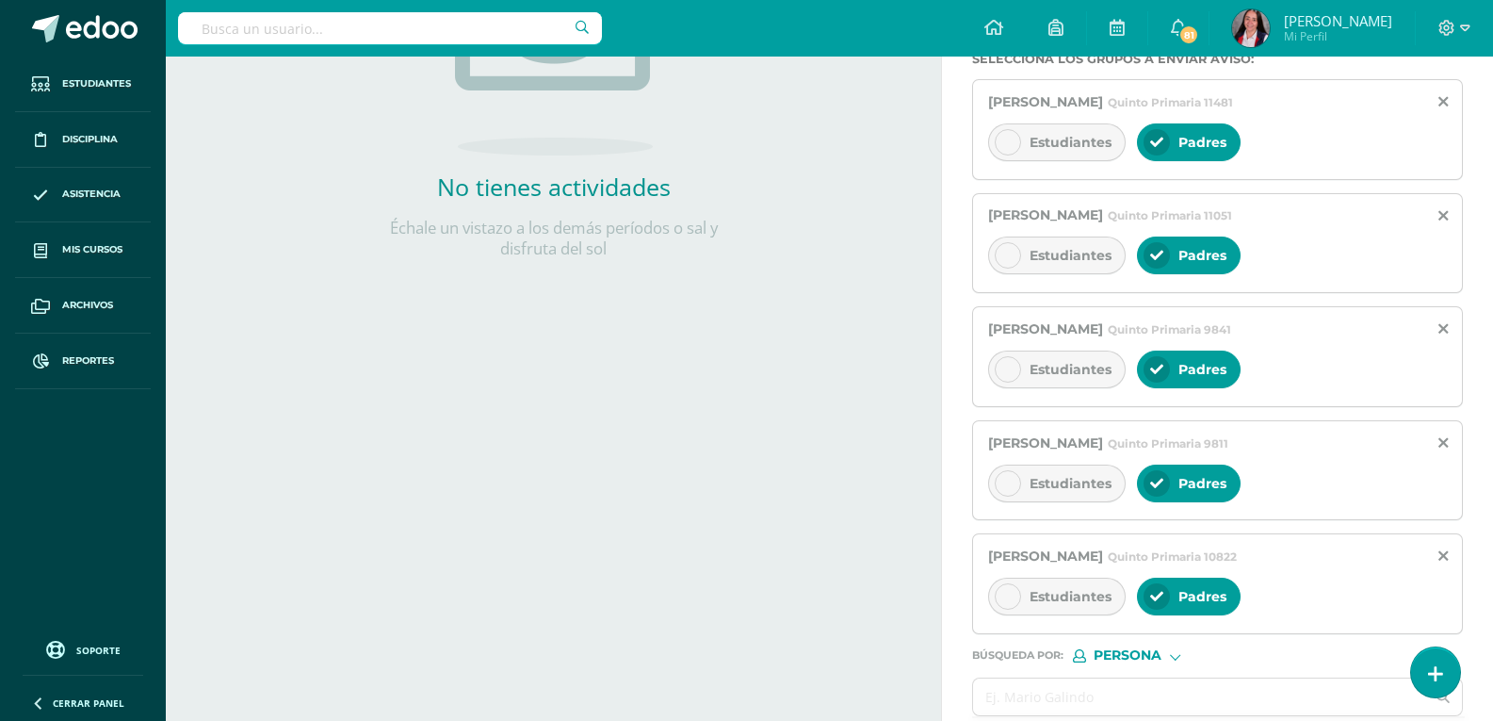
scroll to position [432, 0]
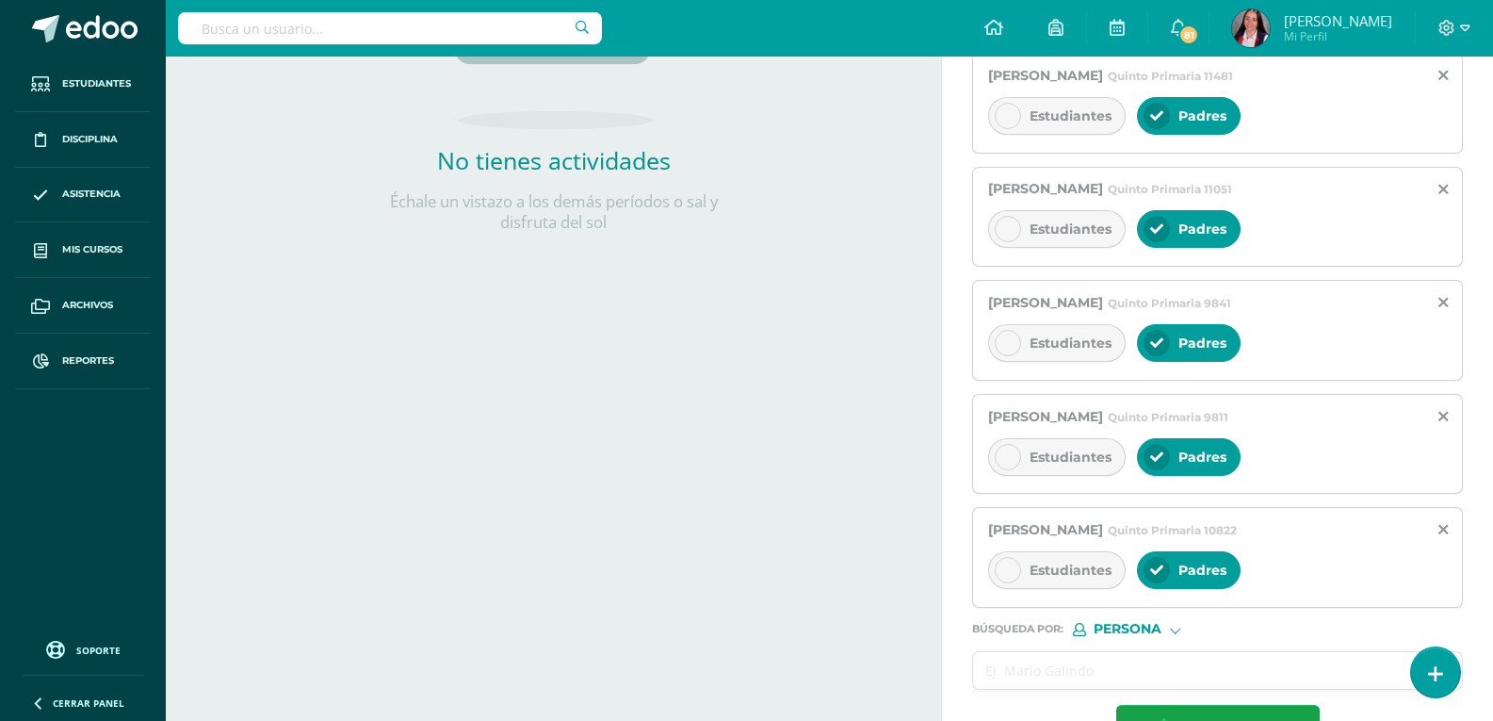
click at [1168, 675] on input "text" at bounding box center [1198, 670] width 451 height 37
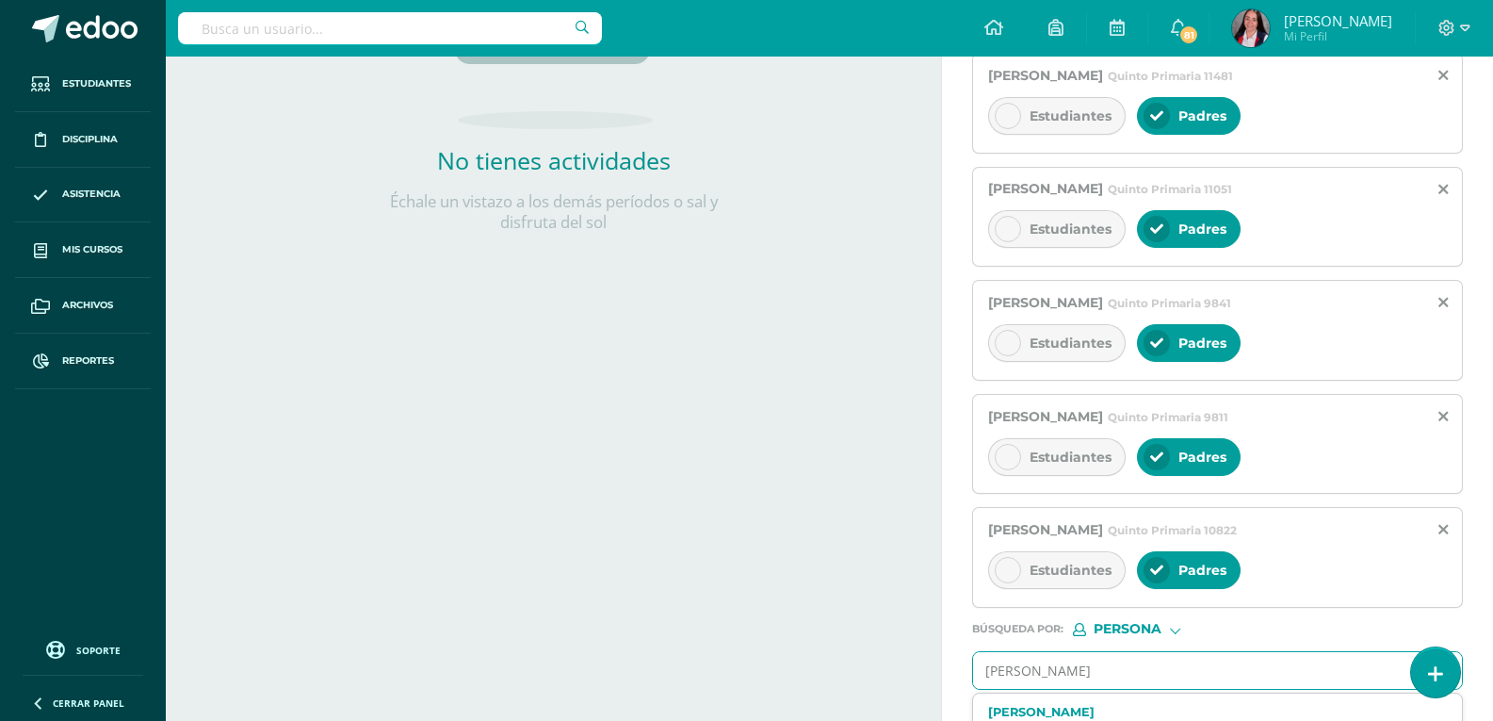
type input "[PERSON_NAME]"
click at [1141, 706] on label "[PERSON_NAME]" at bounding box center [1207, 712] width 439 height 14
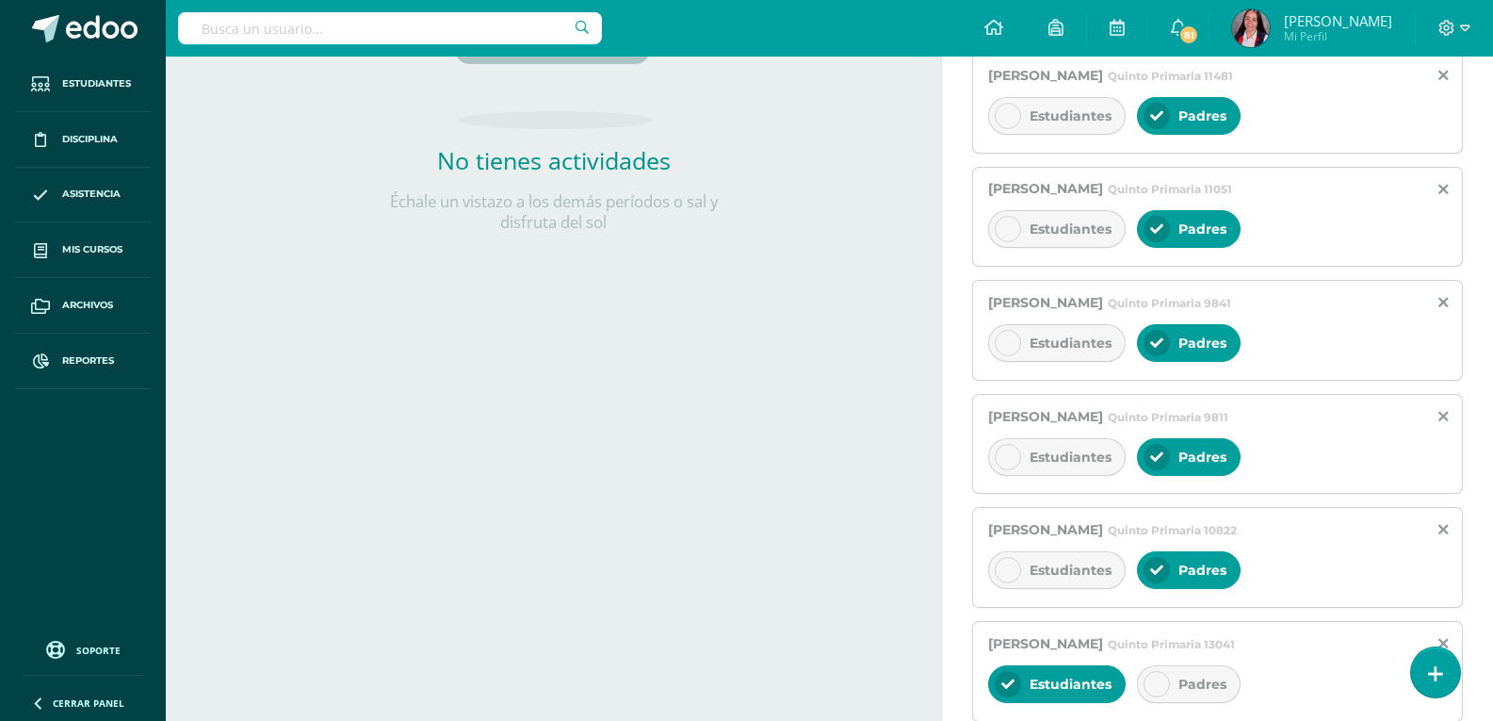
click at [1151, 684] on icon at bounding box center [1157, 683] width 13 height 13
click at [1012, 680] on icon at bounding box center [1008, 683] width 13 height 13
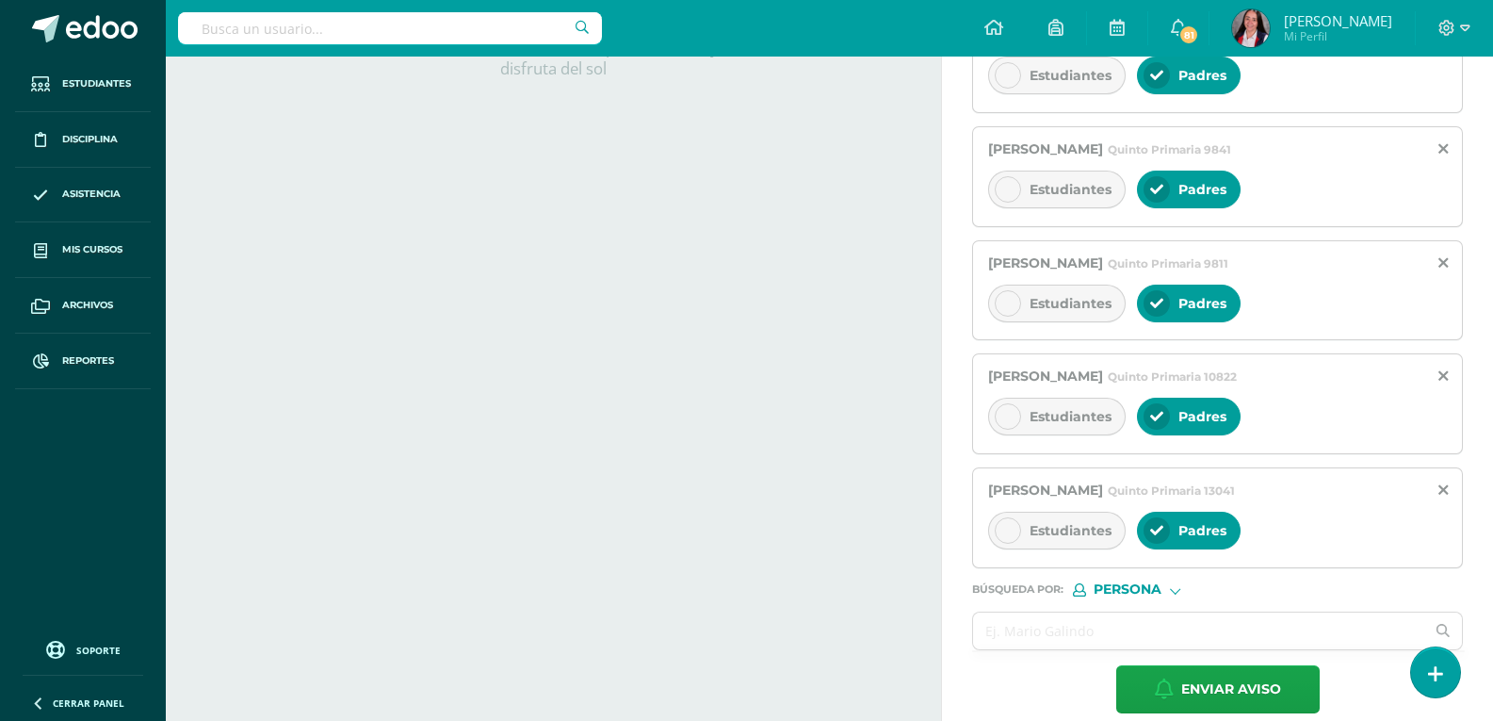
scroll to position [589, 0]
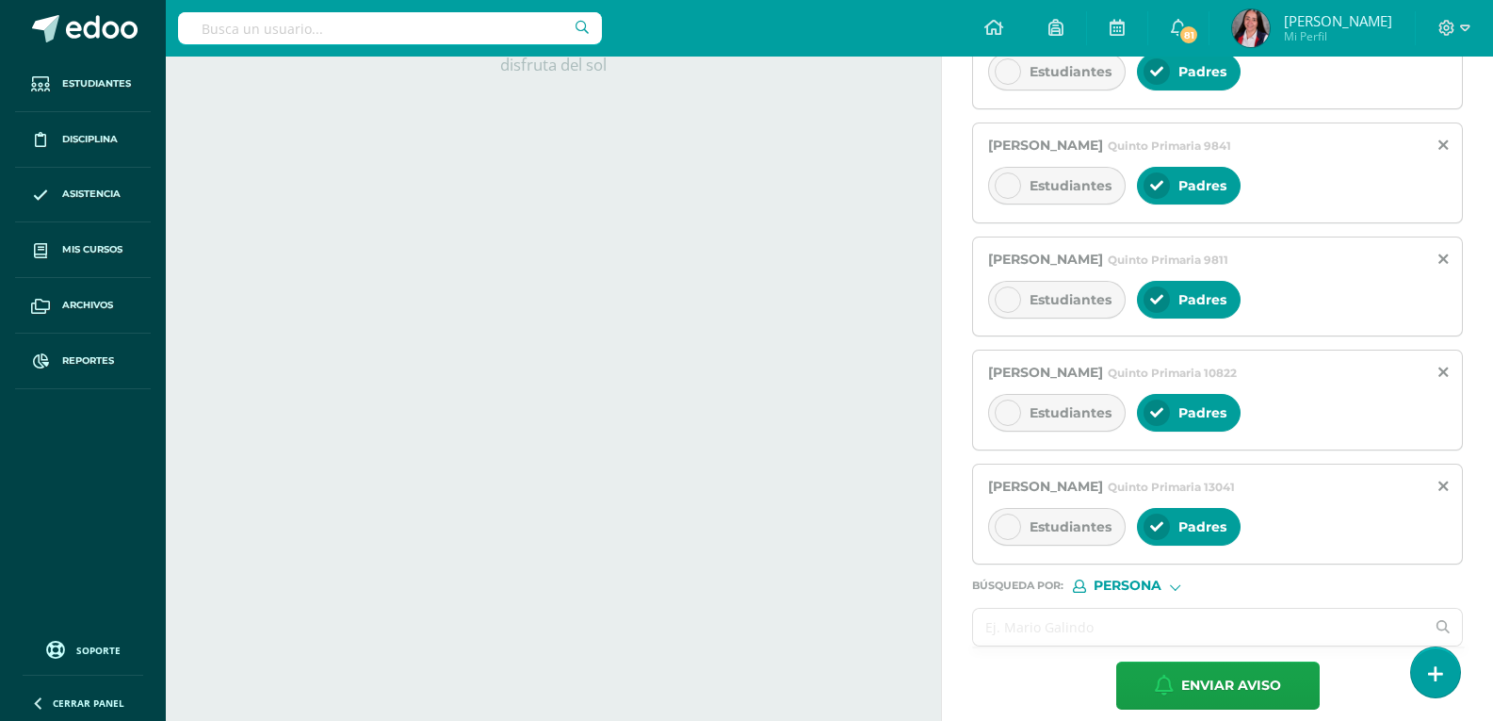
click at [1200, 618] on input "text" at bounding box center [1198, 627] width 451 height 37
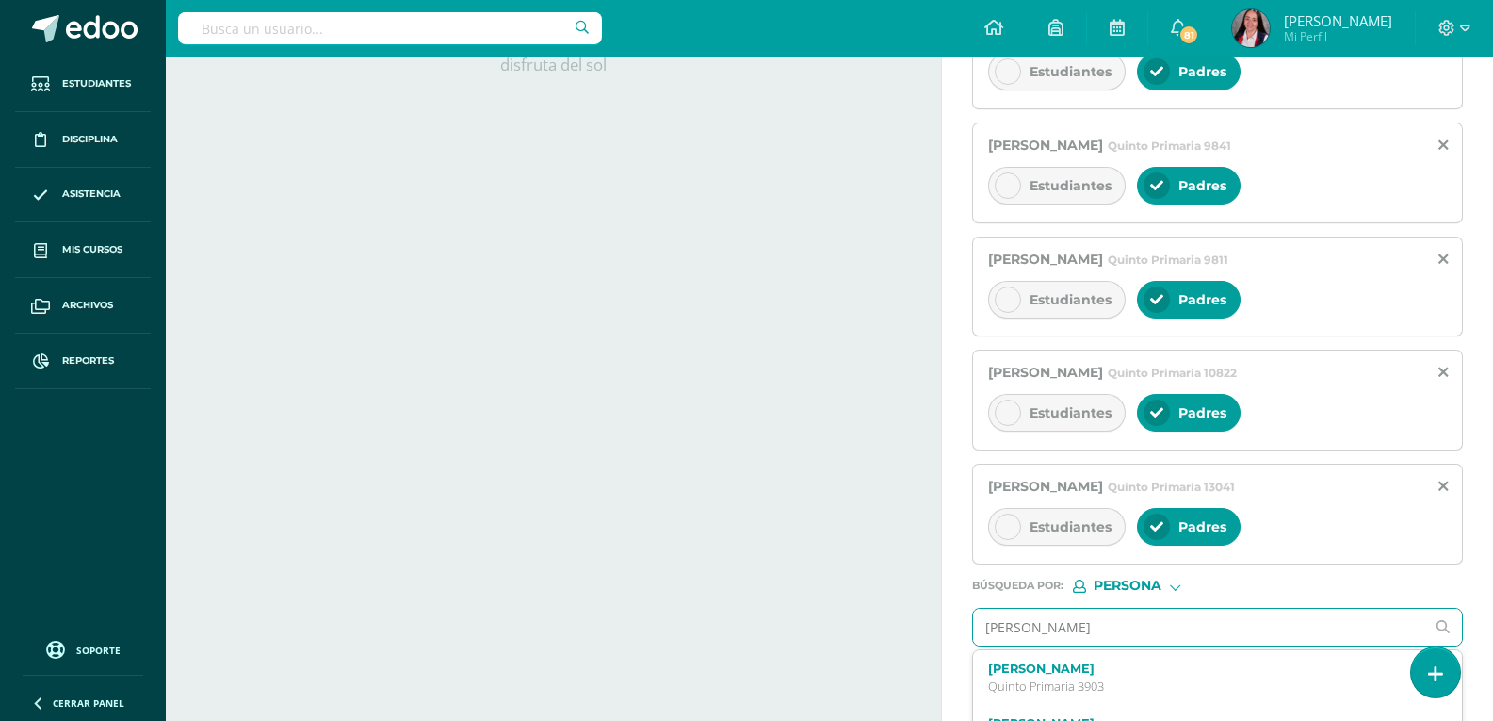
type input "[PERSON_NAME]"
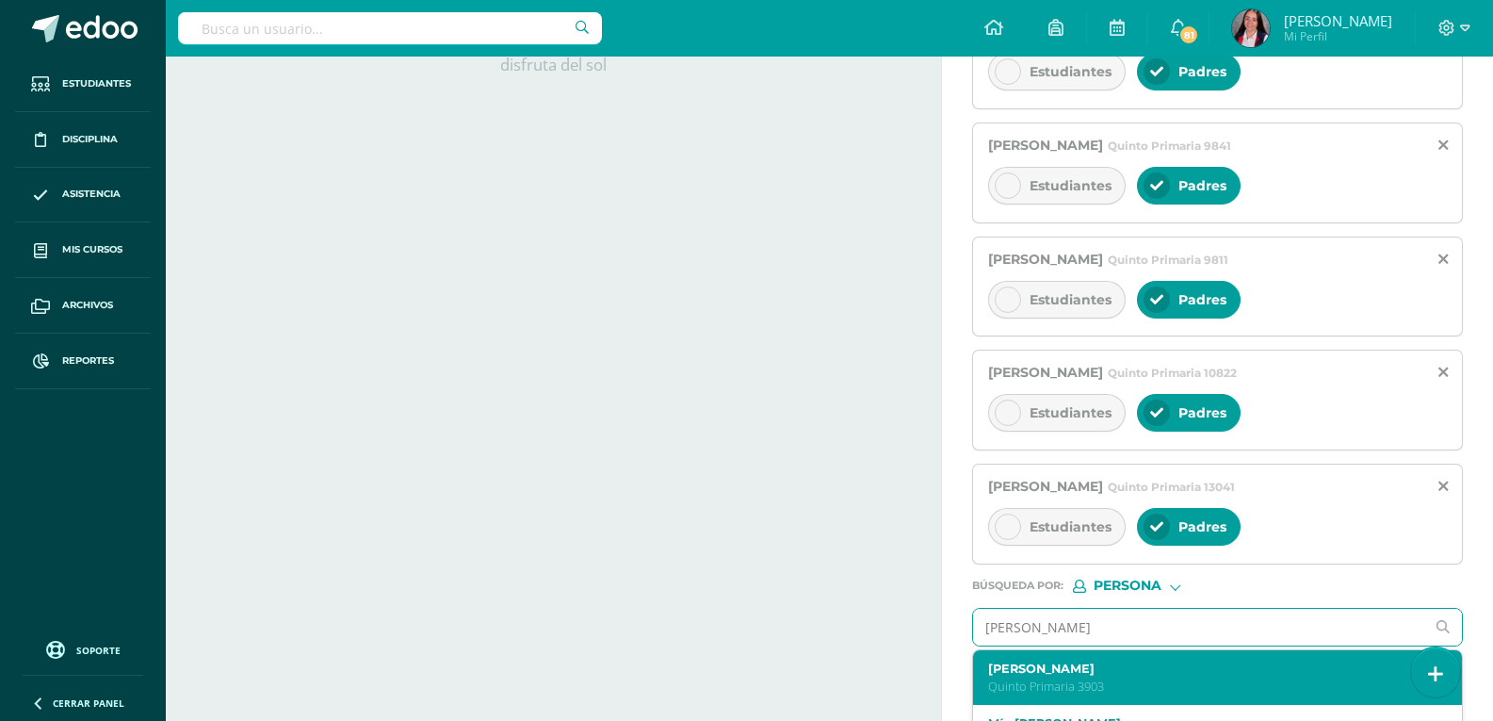
click at [1116, 679] on p "Quinto Primaria 3903" at bounding box center [1207, 686] width 439 height 16
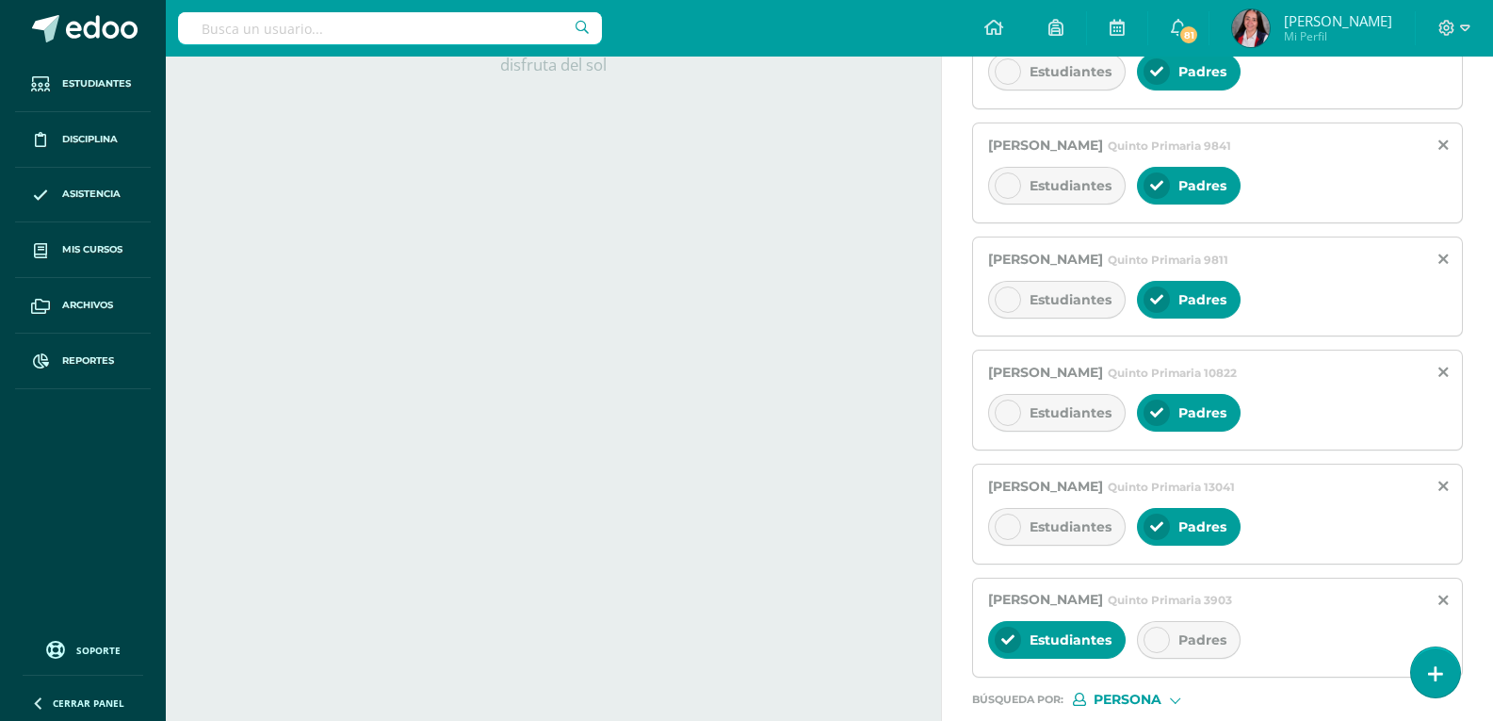
click at [1153, 636] on icon at bounding box center [1157, 639] width 13 height 13
click at [1008, 634] on icon at bounding box center [1008, 639] width 13 height 13
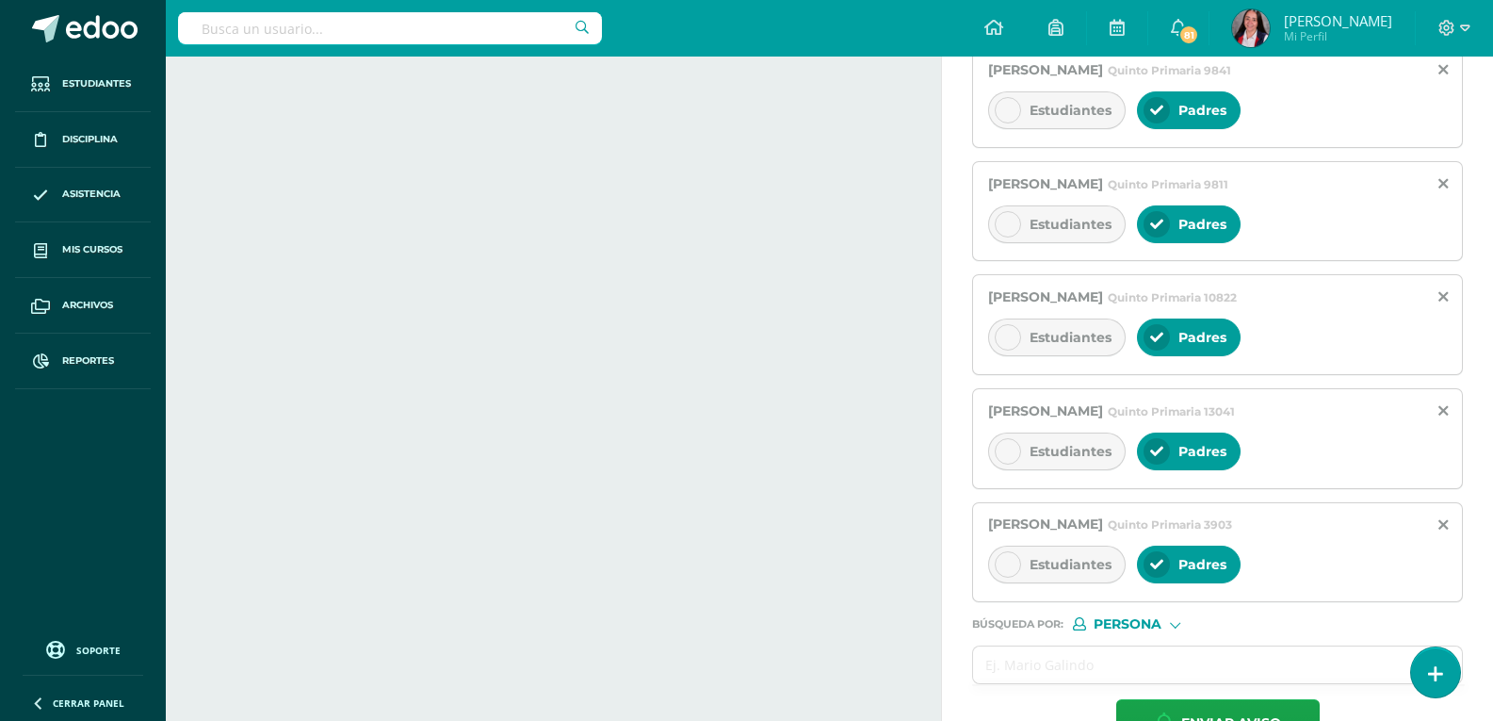
scroll to position [692, 0]
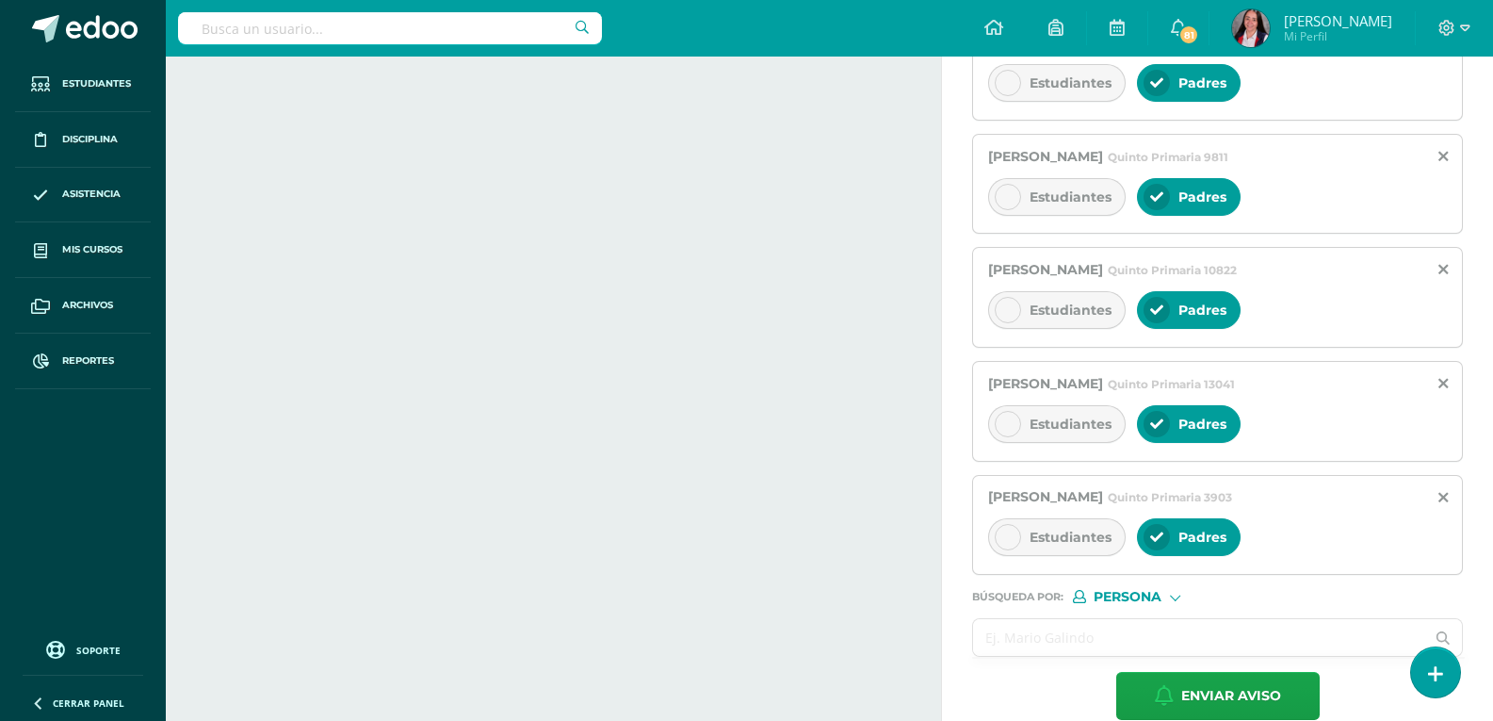
click at [1167, 623] on input "text" at bounding box center [1198, 637] width 451 height 37
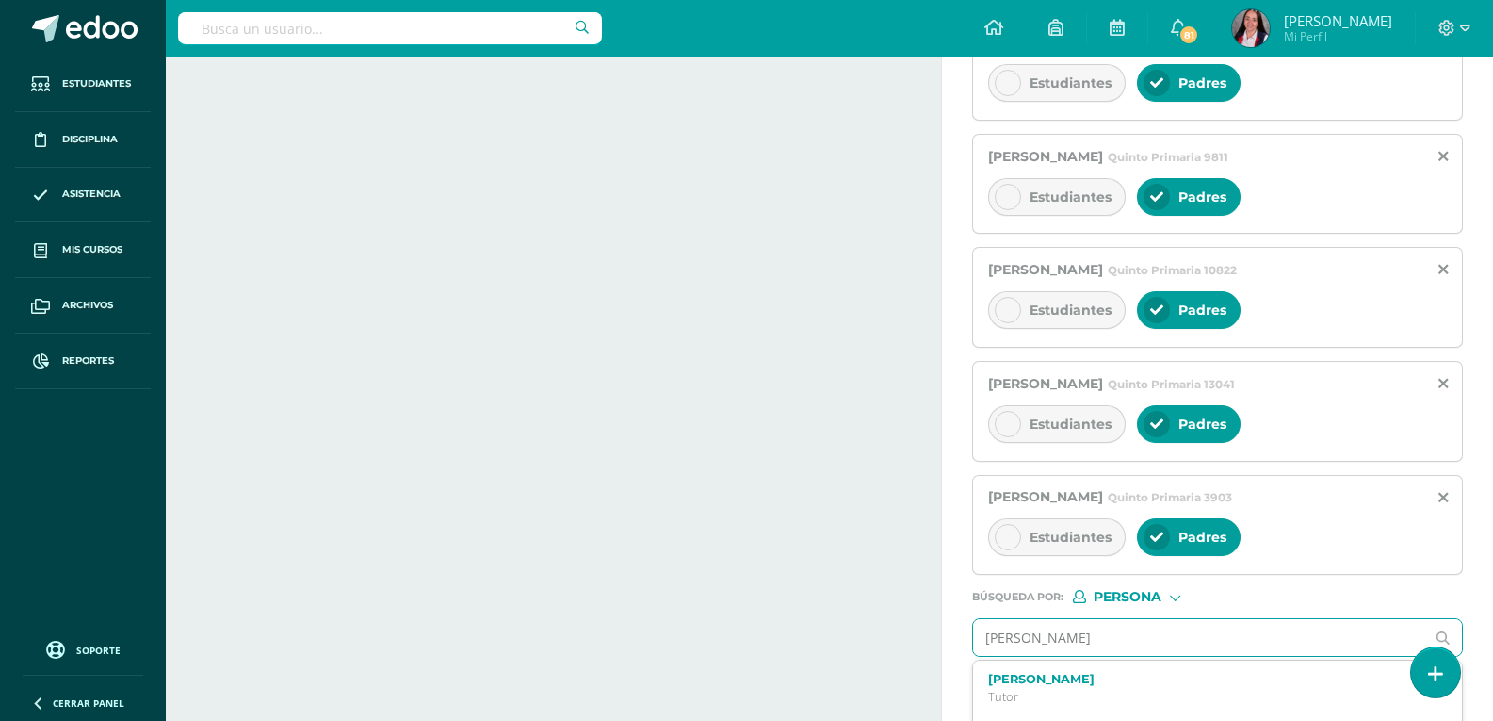
type input "[PERSON_NAME]"
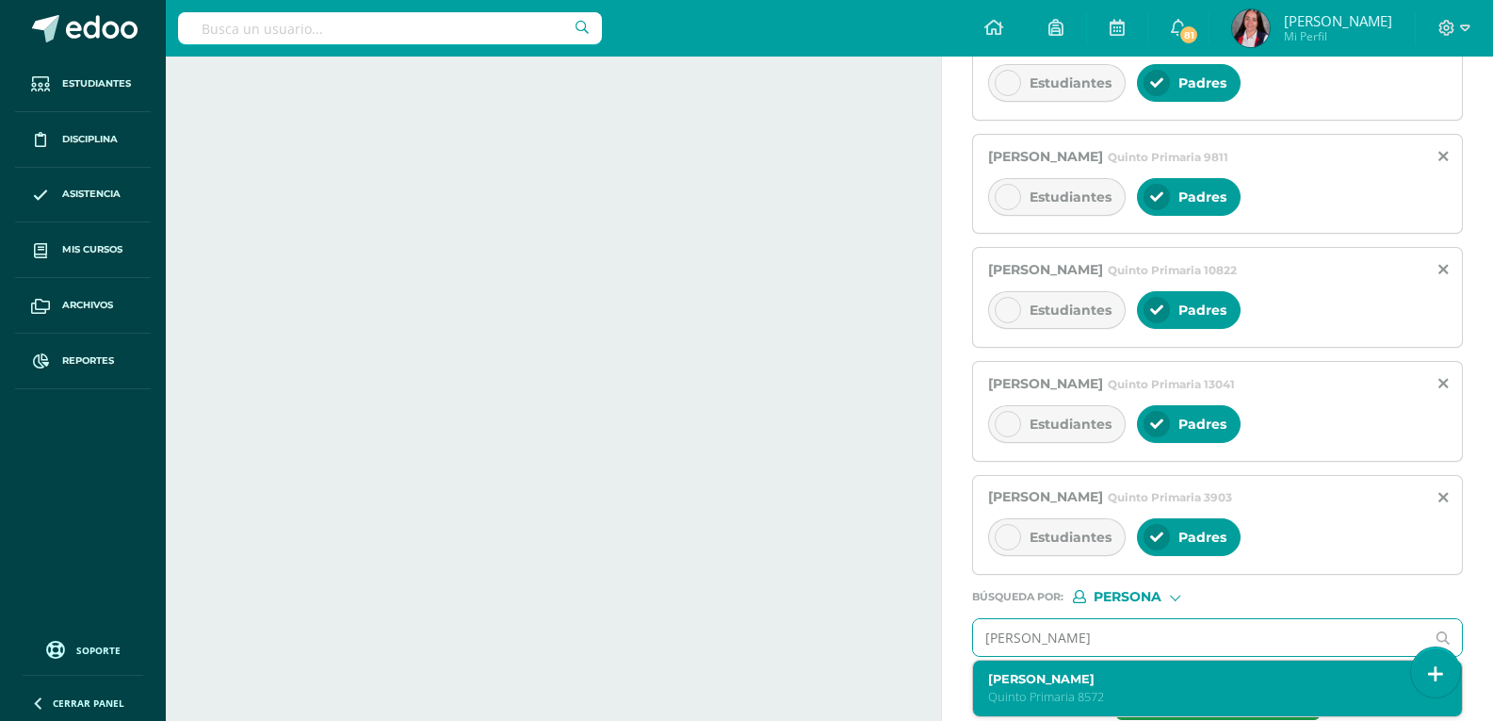
click at [1079, 687] on div "[PERSON_NAME] Quinto Primaria 8572" at bounding box center [1207, 688] width 439 height 33
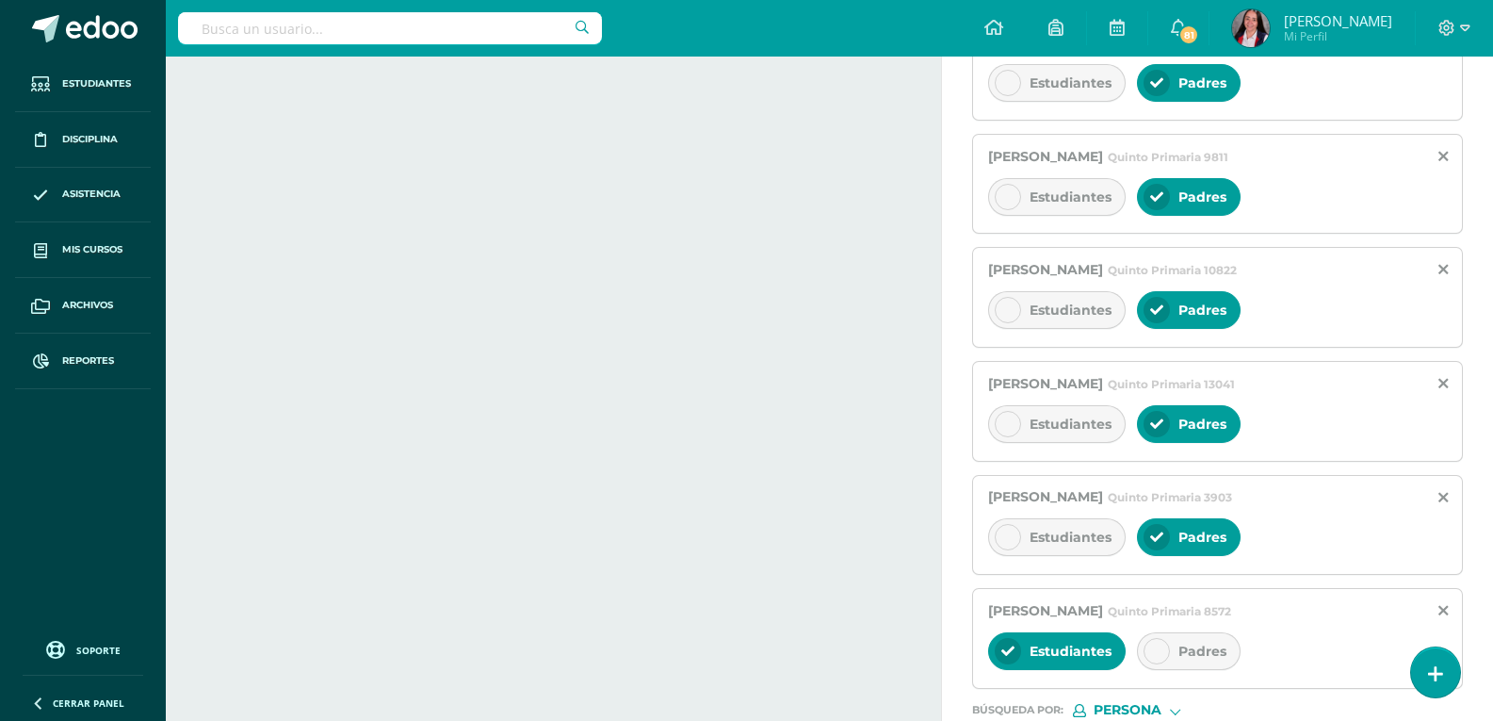
click at [1156, 653] on icon at bounding box center [1157, 651] width 13 height 13
click at [1011, 645] on icon at bounding box center [1008, 651] width 13 height 13
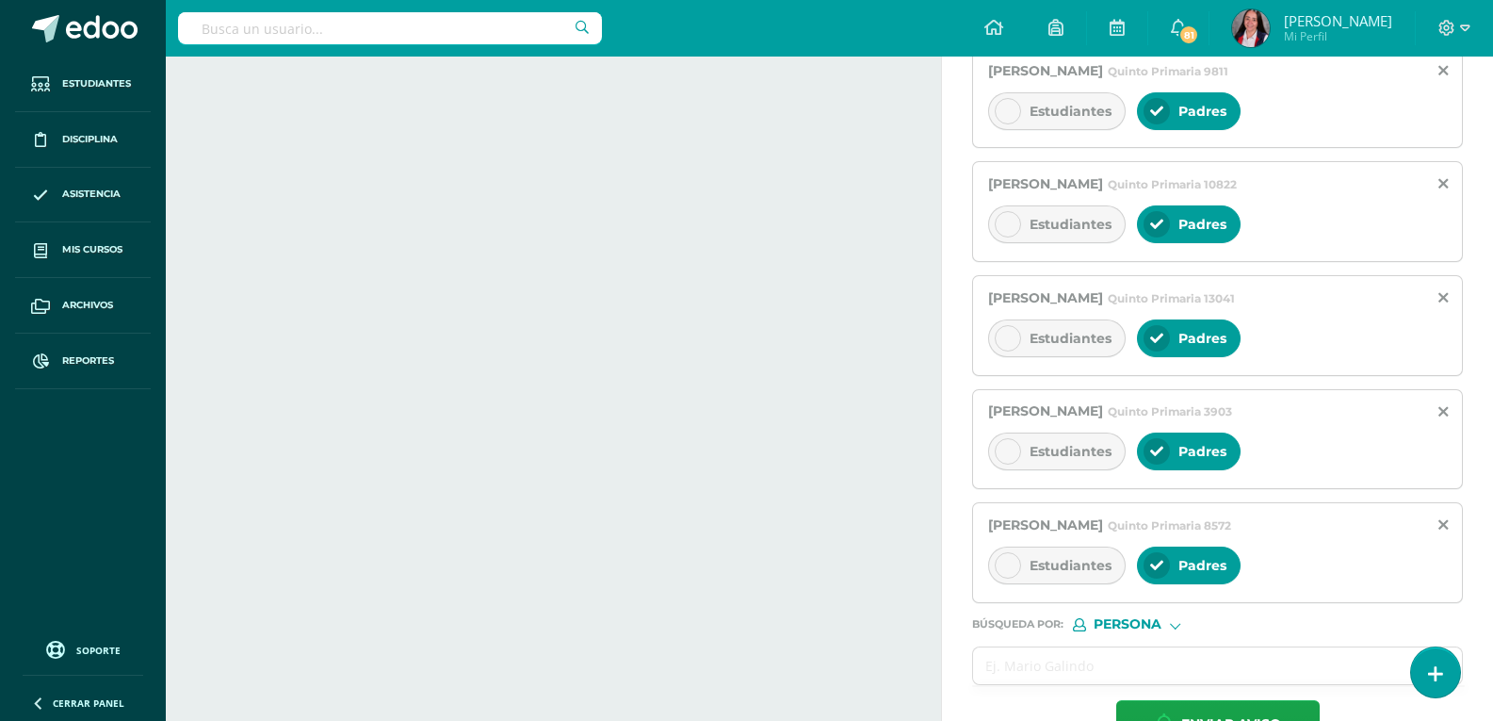
scroll to position [803, 0]
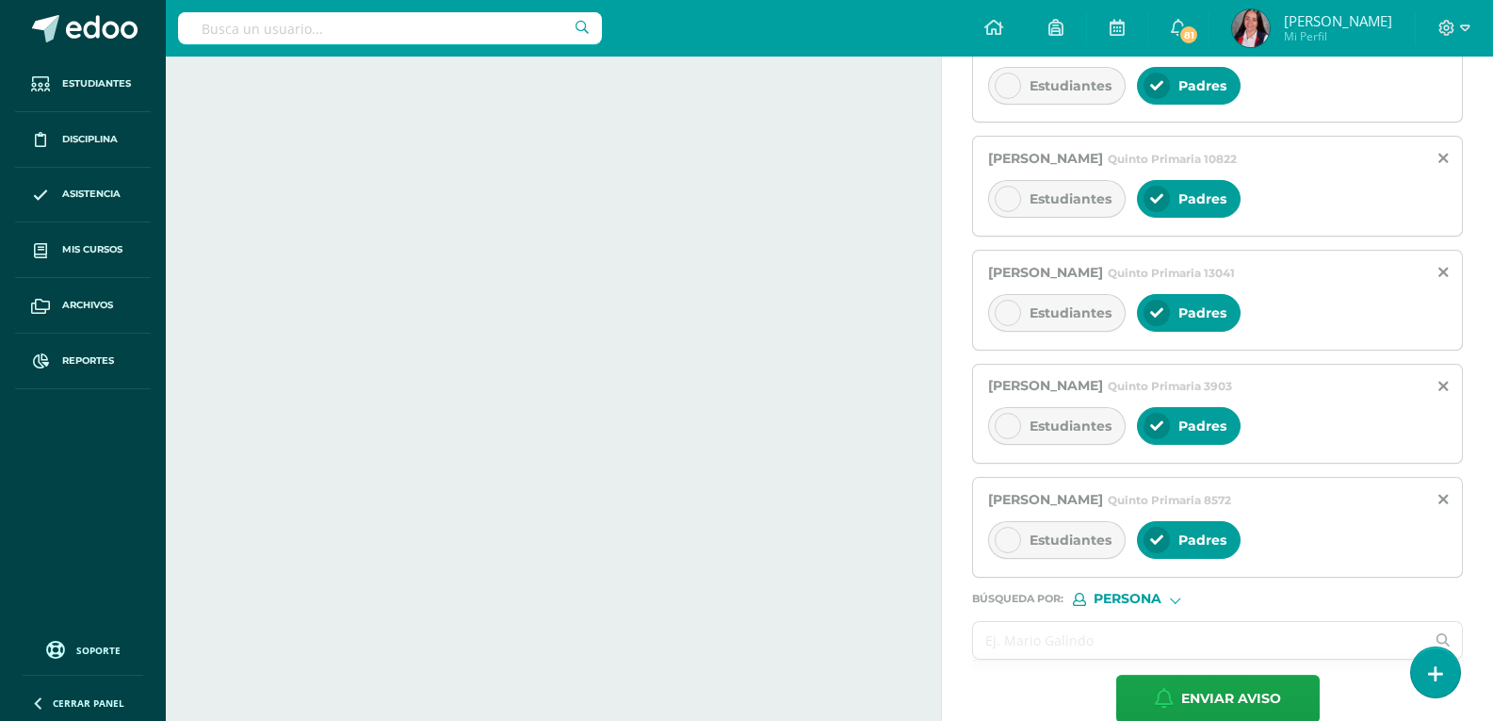
click at [1210, 644] on input "text" at bounding box center [1198, 640] width 451 height 37
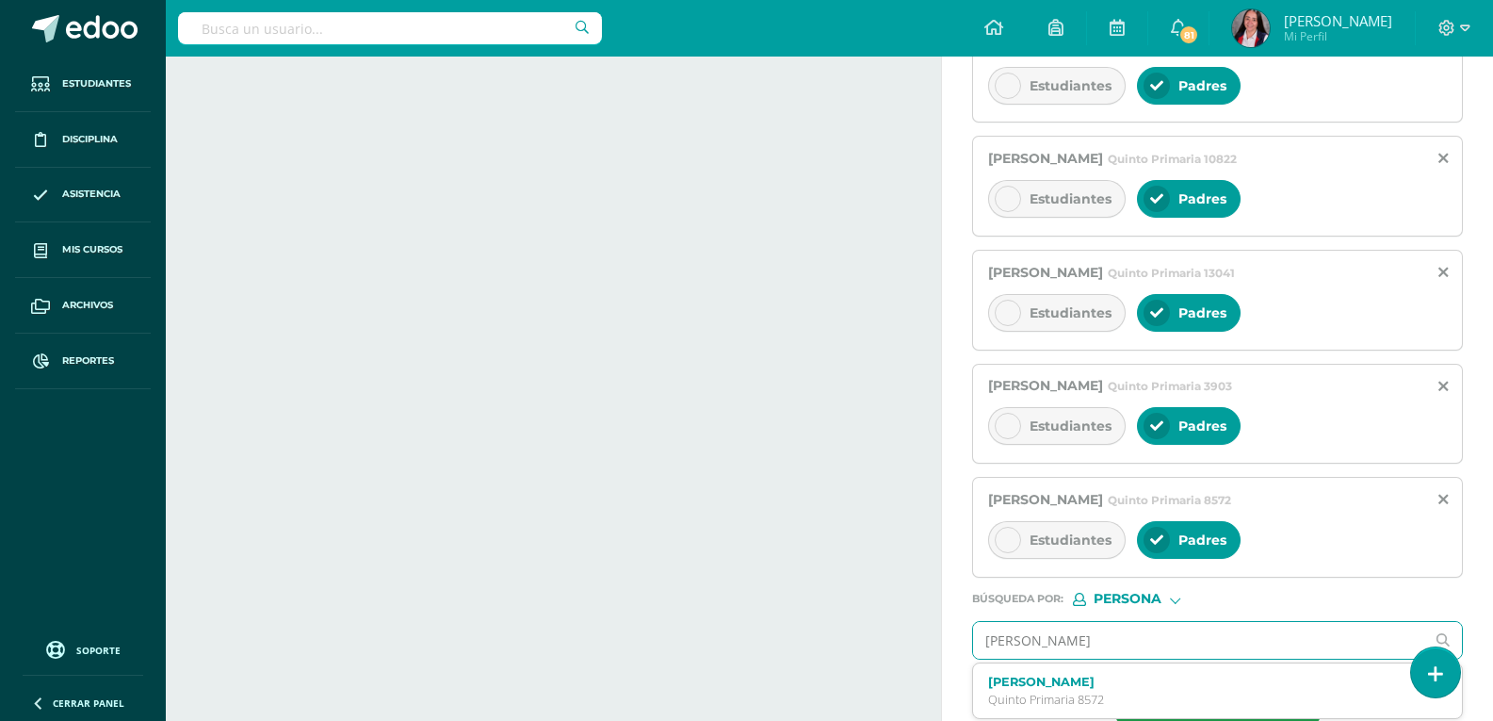
type input "[PERSON_NAME]"
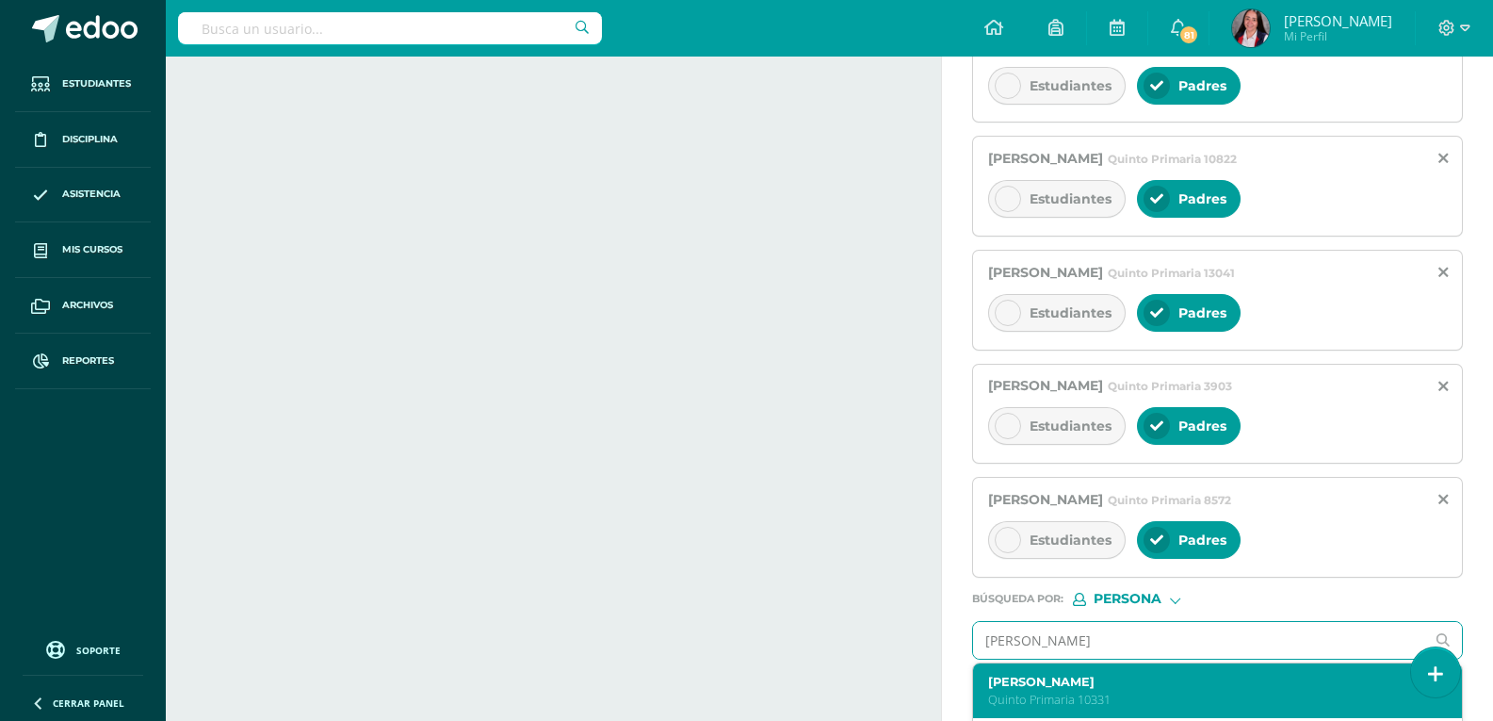
click at [1114, 693] on p "Quinto Primaria 10331" at bounding box center [1207, 700] width 439 height 16
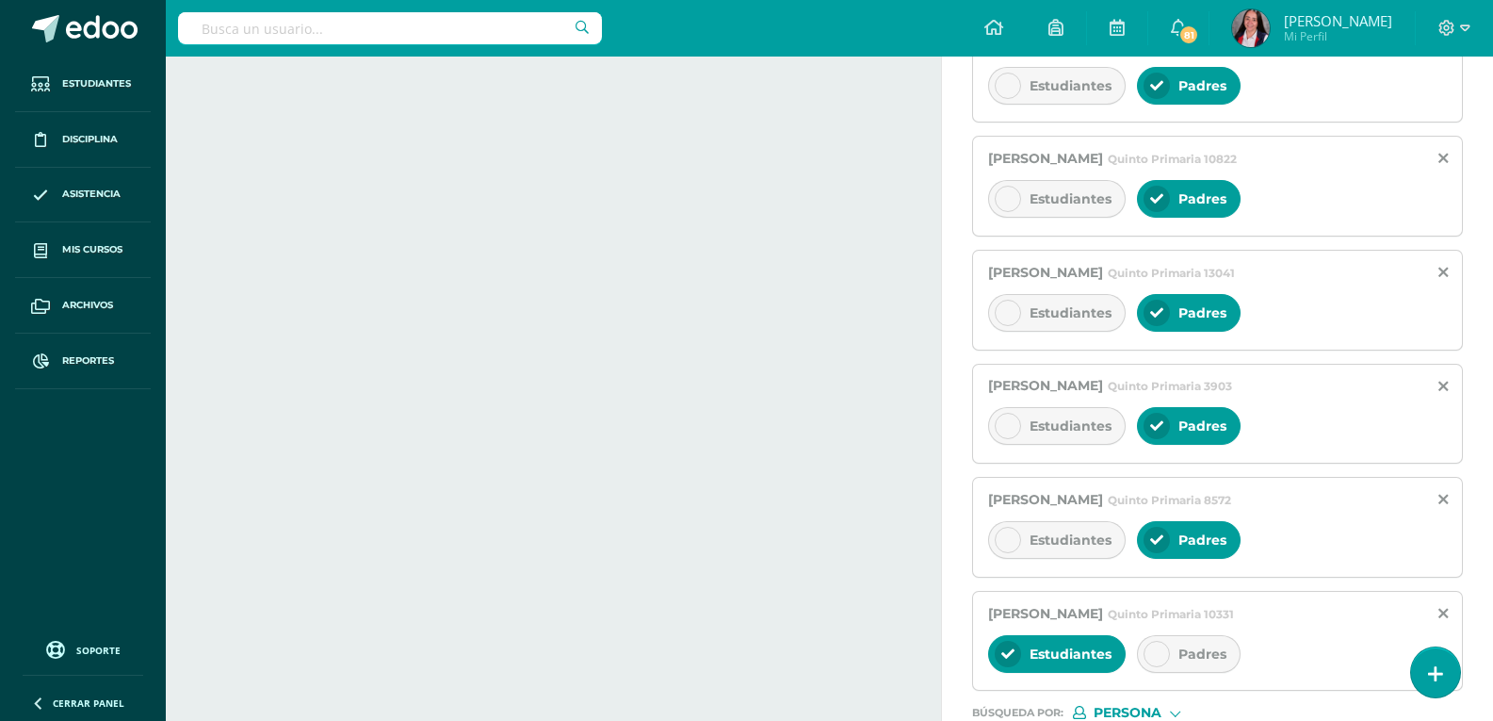
click at [1161, 654] on icon at bounding box center [1157, 653] width 13 height 13
click at [1008, 648] on icon at bounding box center [1008, 653] width 13 height 13
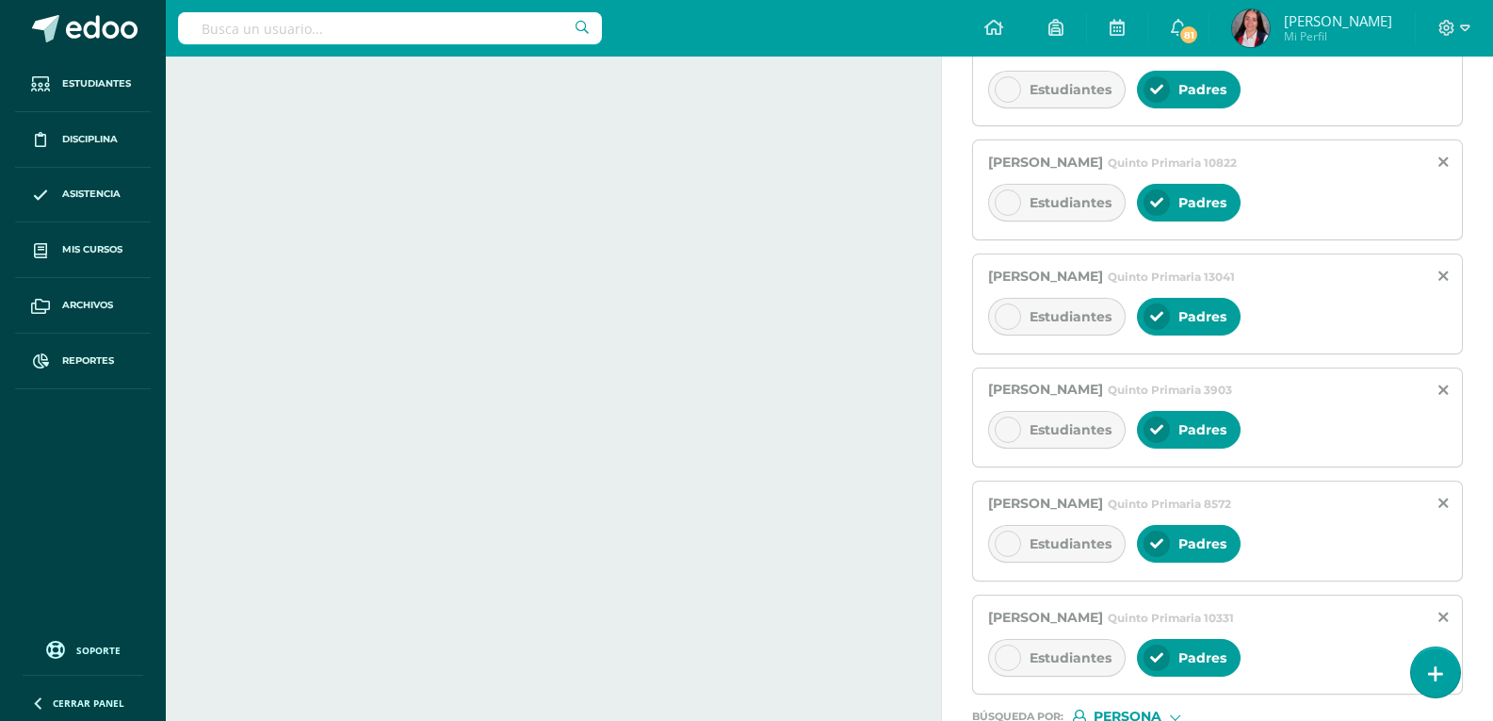
scroll to position [948, 0]
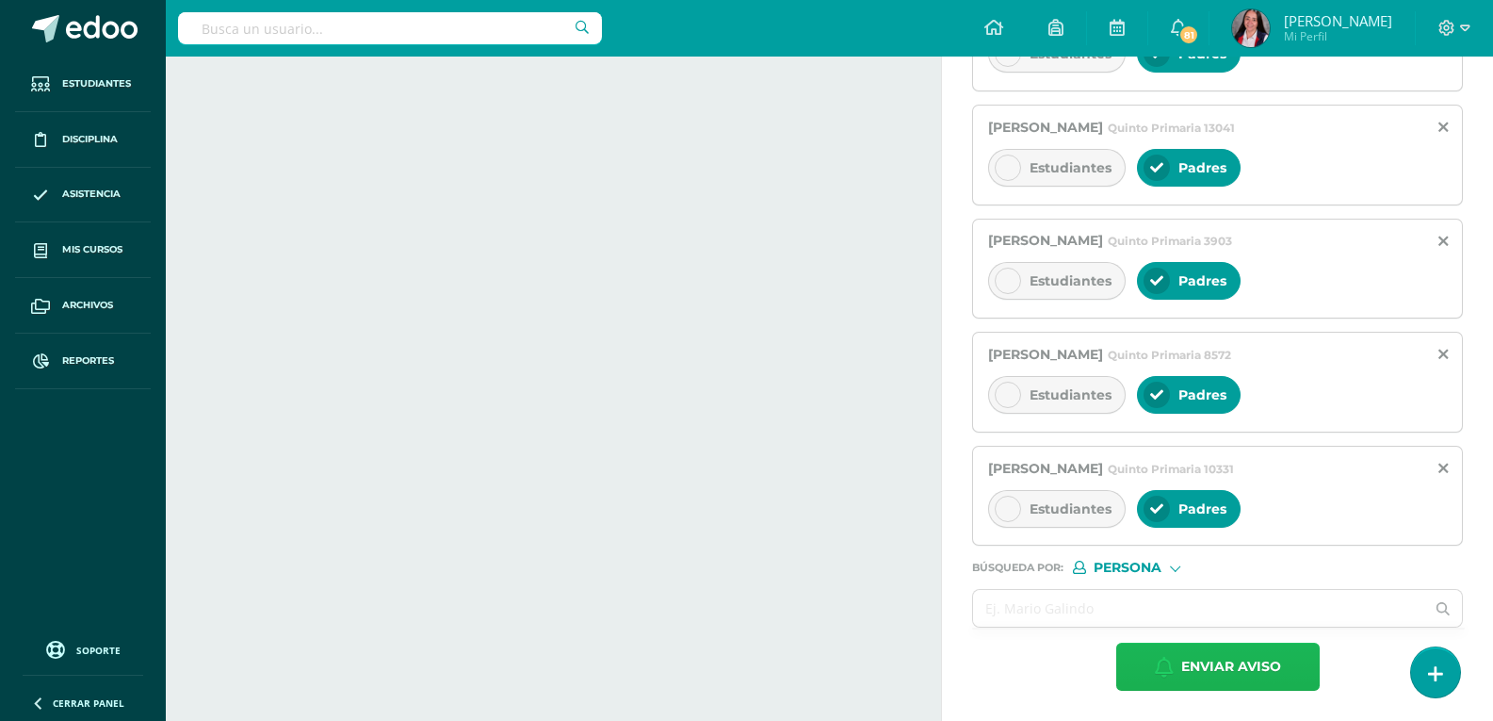
click at [1244, 672] on span "Enviar aviso" at bounding box center [1232, 667] width 100 height 46
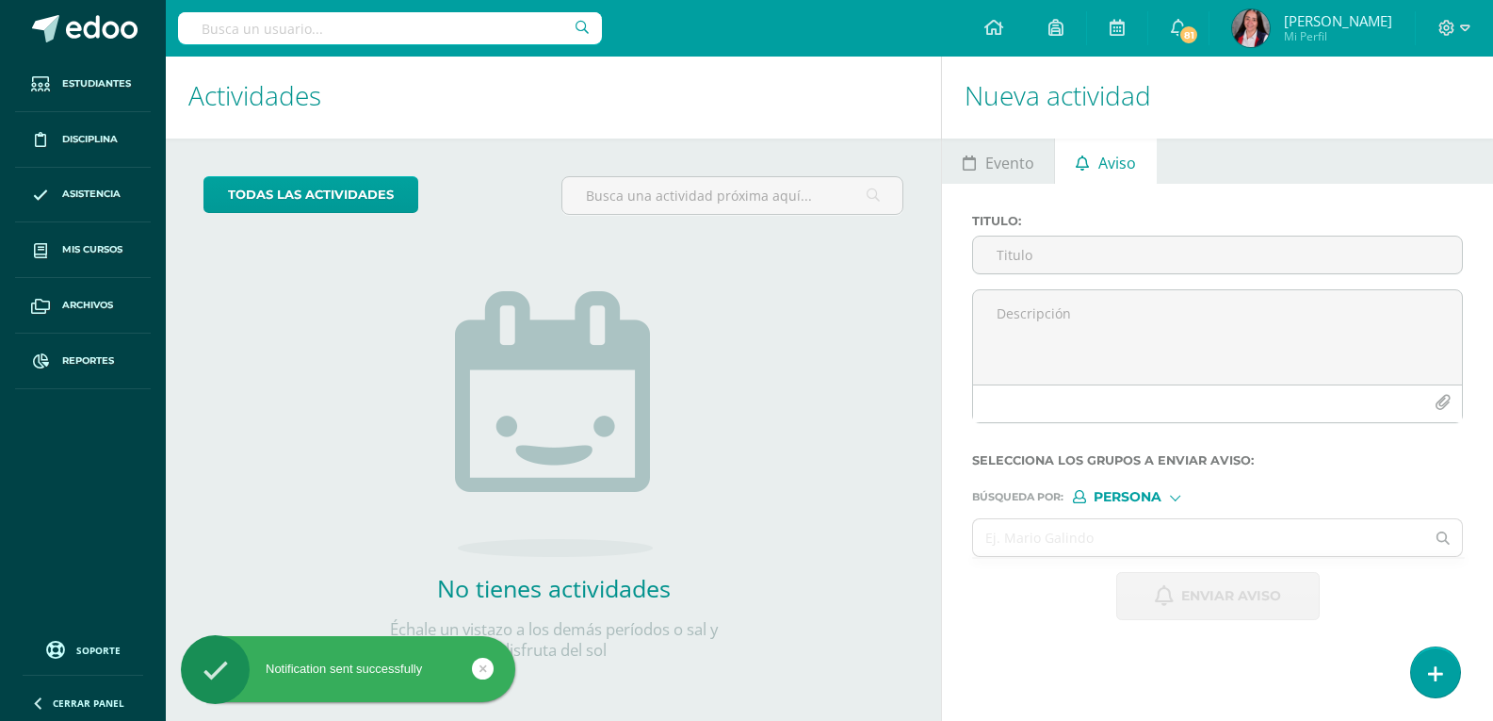
scroll to position [4, 0]
